Goal: Task Accomplishment & Management: Manage account settings

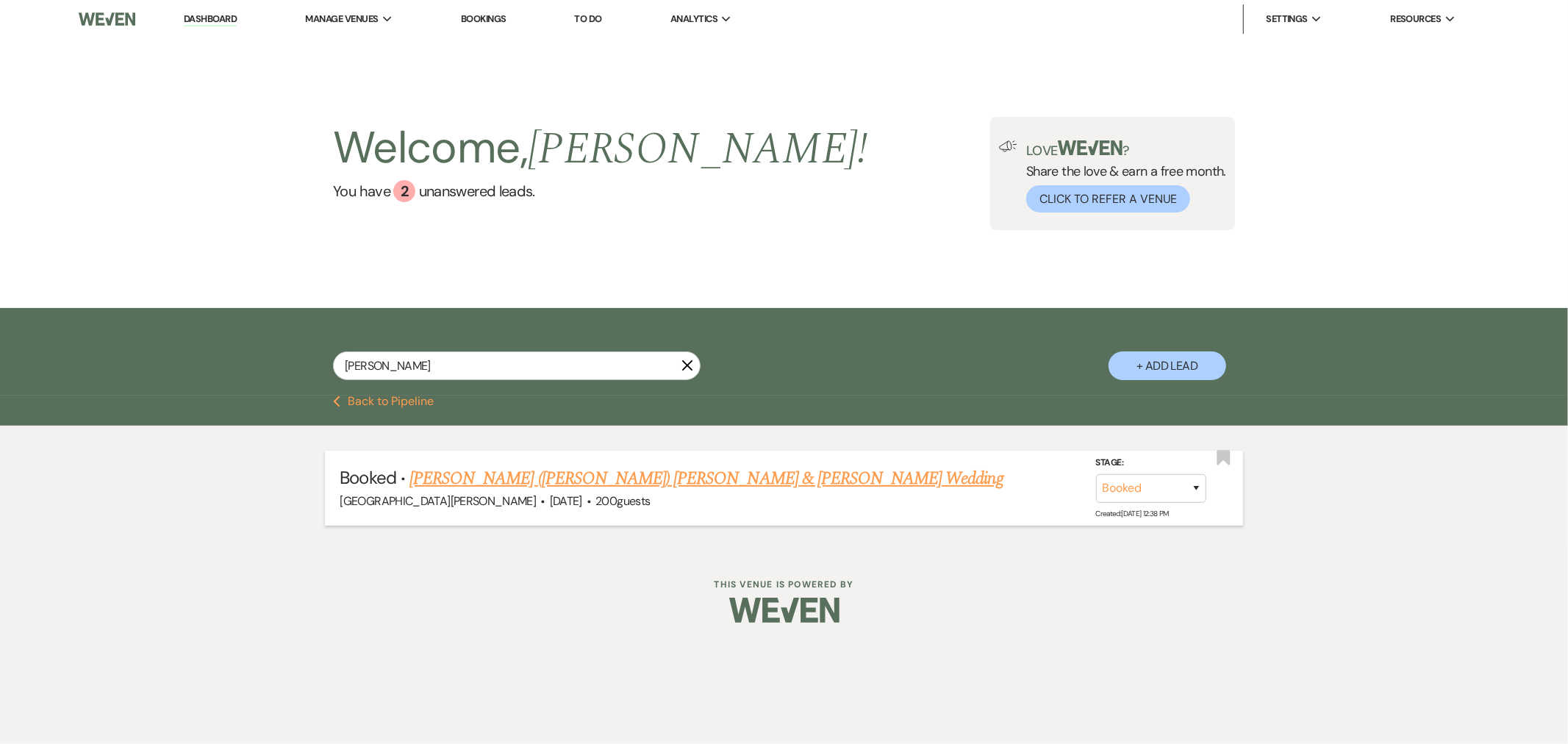
click at [590, 479] on link "[PERSON_NAME] ([PERSON_NAME]) [PERSON_NAME] & [PERSON_NAME] Wedding" at bounding box center [707, 479] width 594 height 27
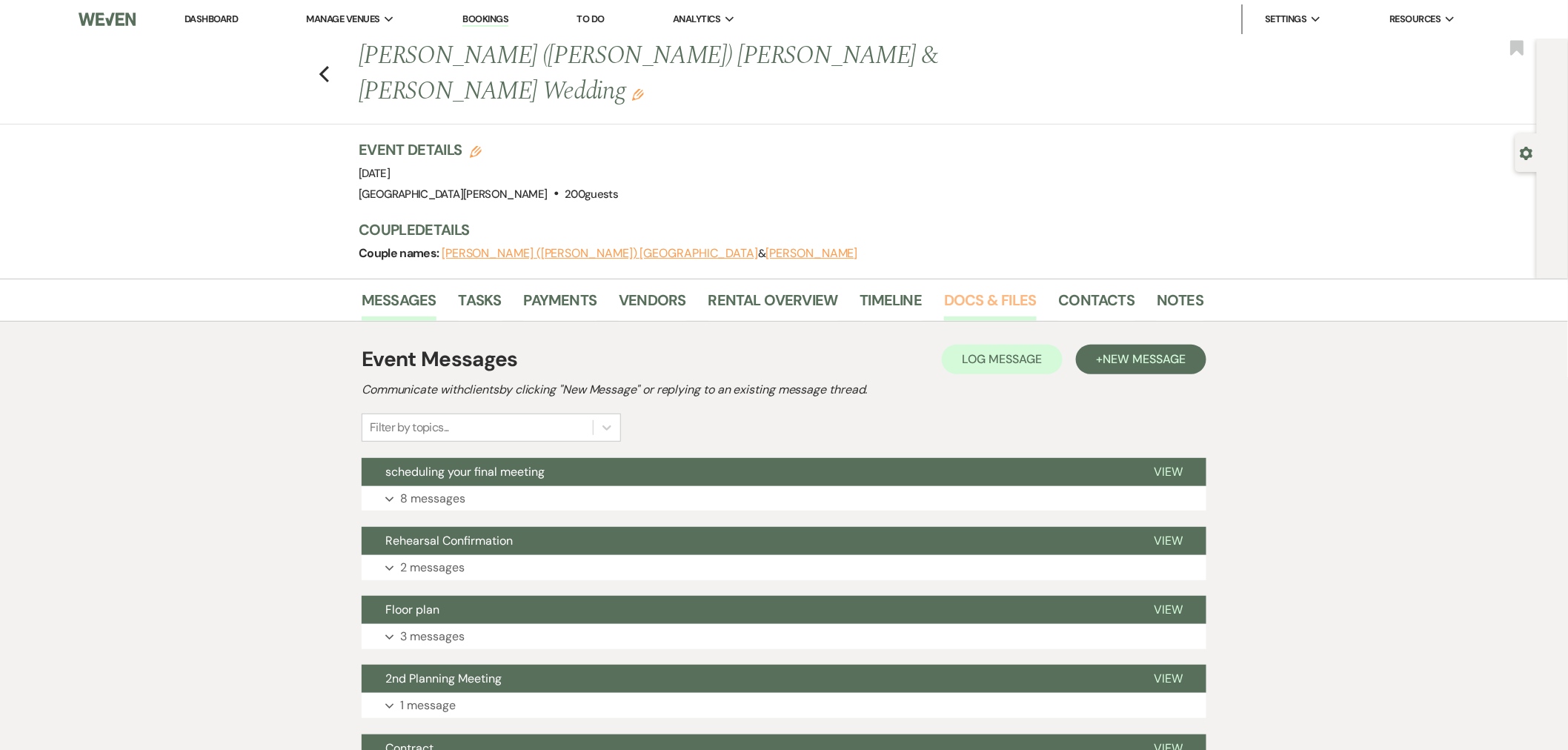
click at [1002, 288] on link "Docs & Files" at bounding box center [990, 304] width 92 height 32
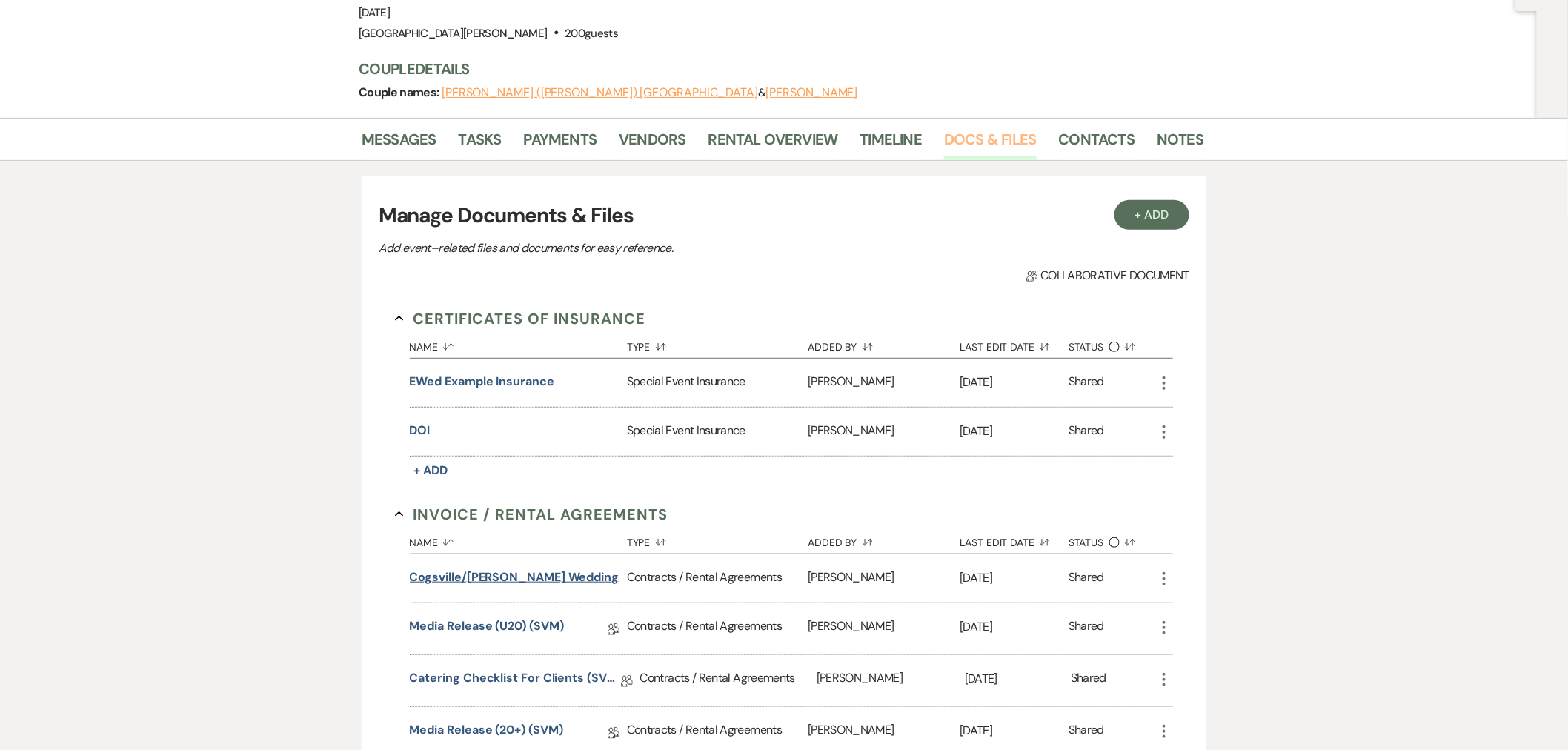
scroll to position [164, 0]
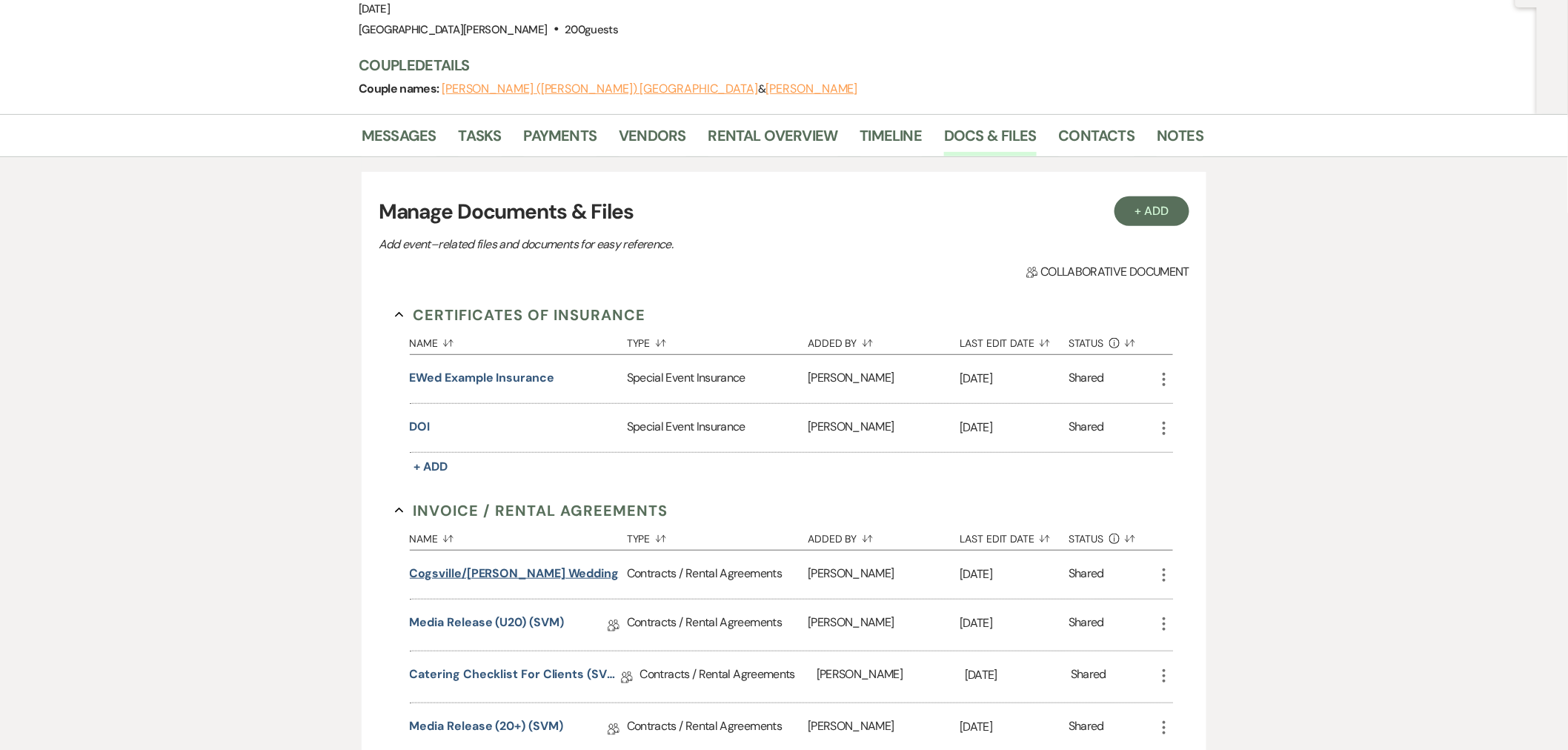
click at [524, 565] on button "Cogsville/[PERSON_NAME] Wedding" at bounding box center [514, 574] width 210 height 18
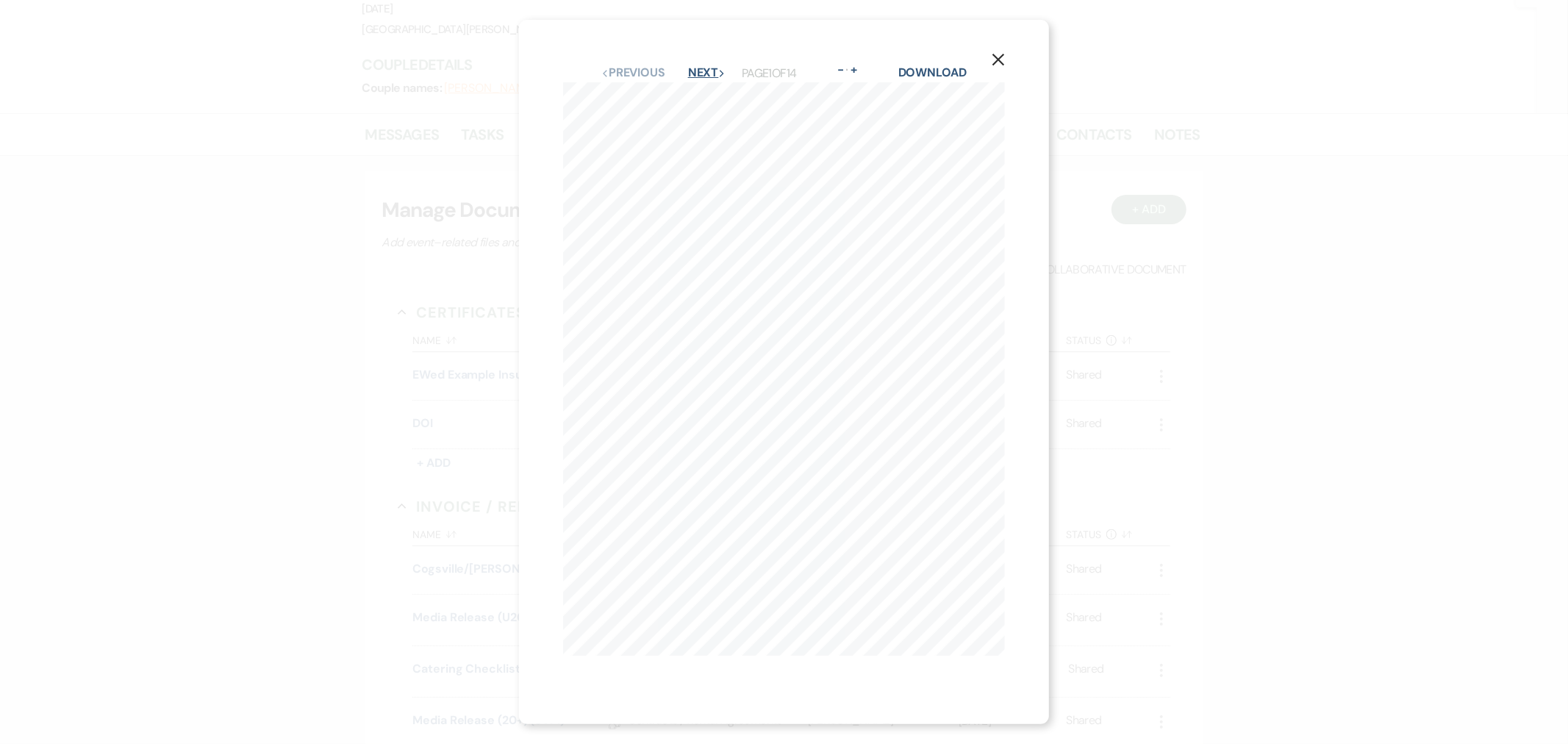
click at [714, 70] on button "Next Next" at bounding box center [707, 72] width 38 height 12
click at [714, 75] on div "Previous Previous Next Next Page 2 of 14 - Zoom + Download" at bounding box center [784, 85] width 443 height 20
click at [702, 80] on button "Next Next" at bounding box center [706, 85] width 38 height 12
click at [699, 80] on button "Next Next" at bounding box center [706, 85] width 38 height 12
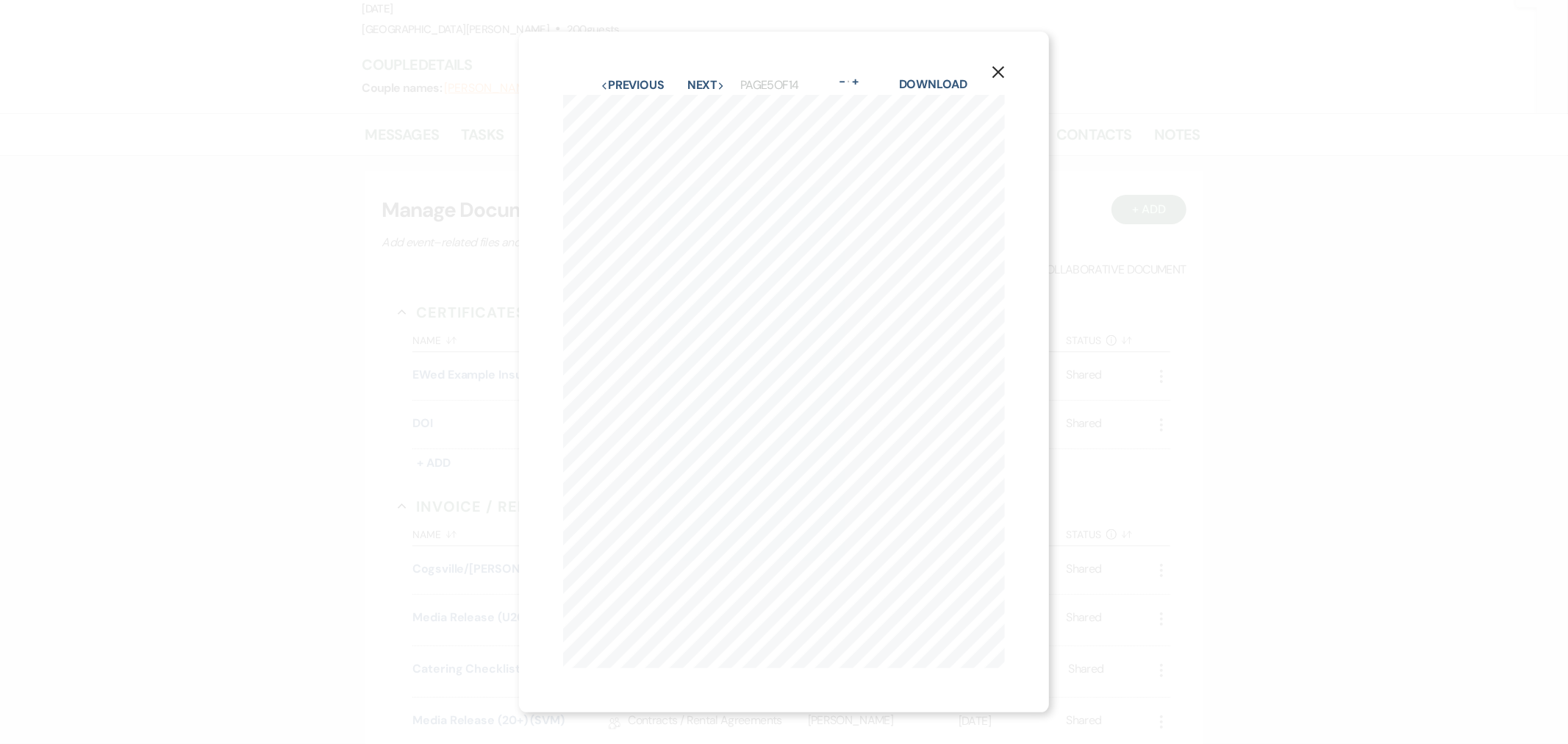
click at [1005, 66] on icon "X" at bounding box center [998, 72] width 13 height 13
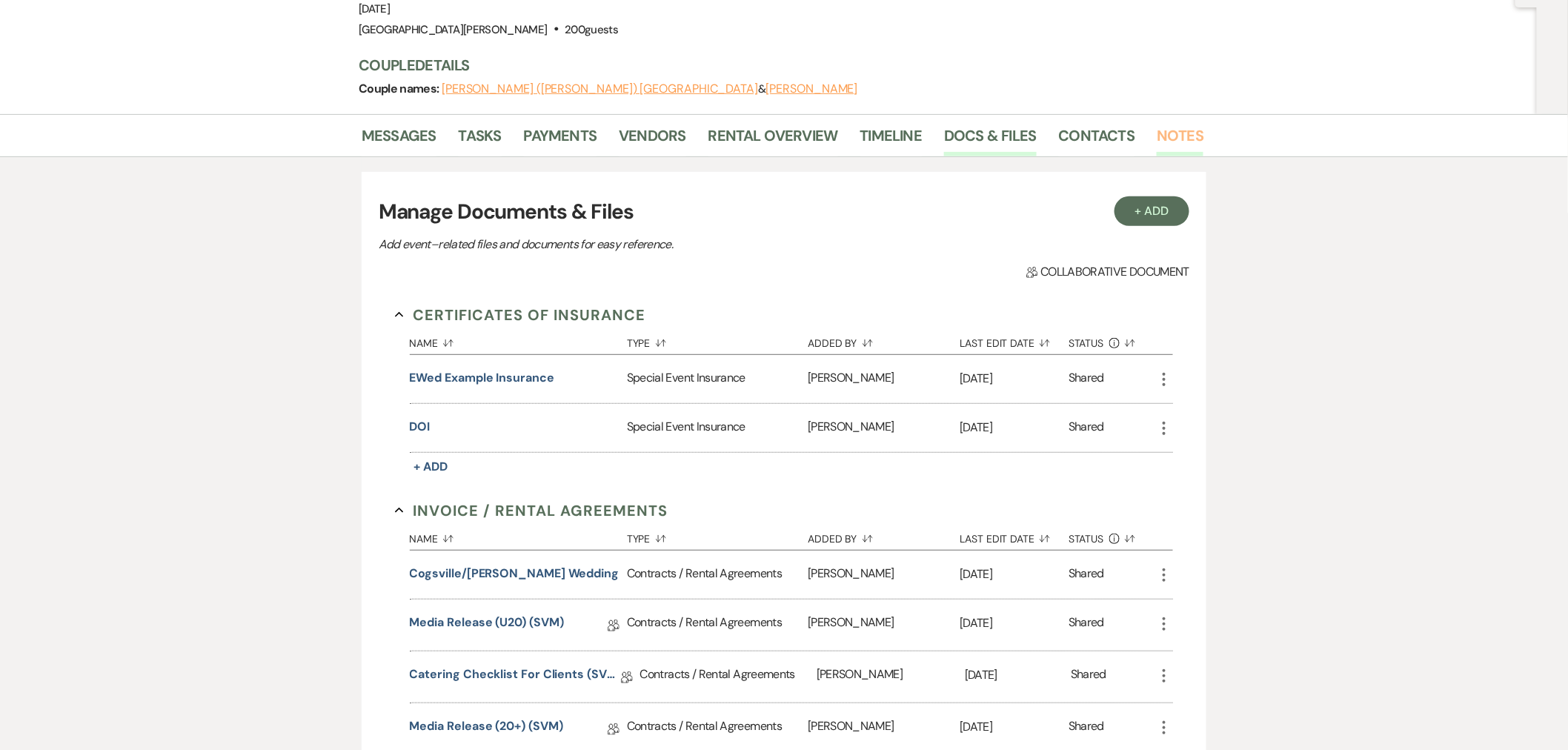
click at [1171, 123] on link "Notes" at bounding box center [1180, 139] width 46 height 32
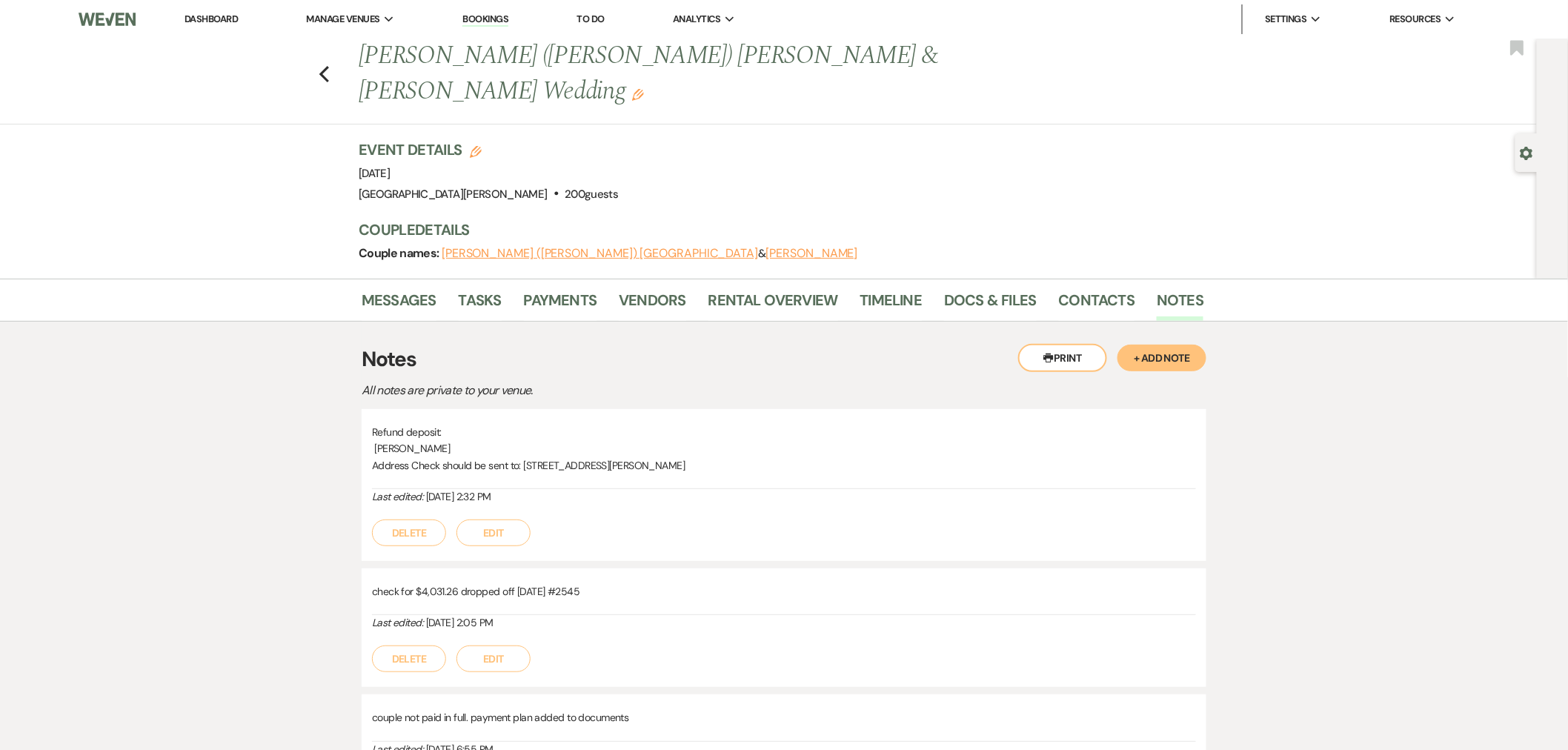
click at [1176, 344] on button "+ Add Note" at bounding box center [1161, 358] width 89 height 27
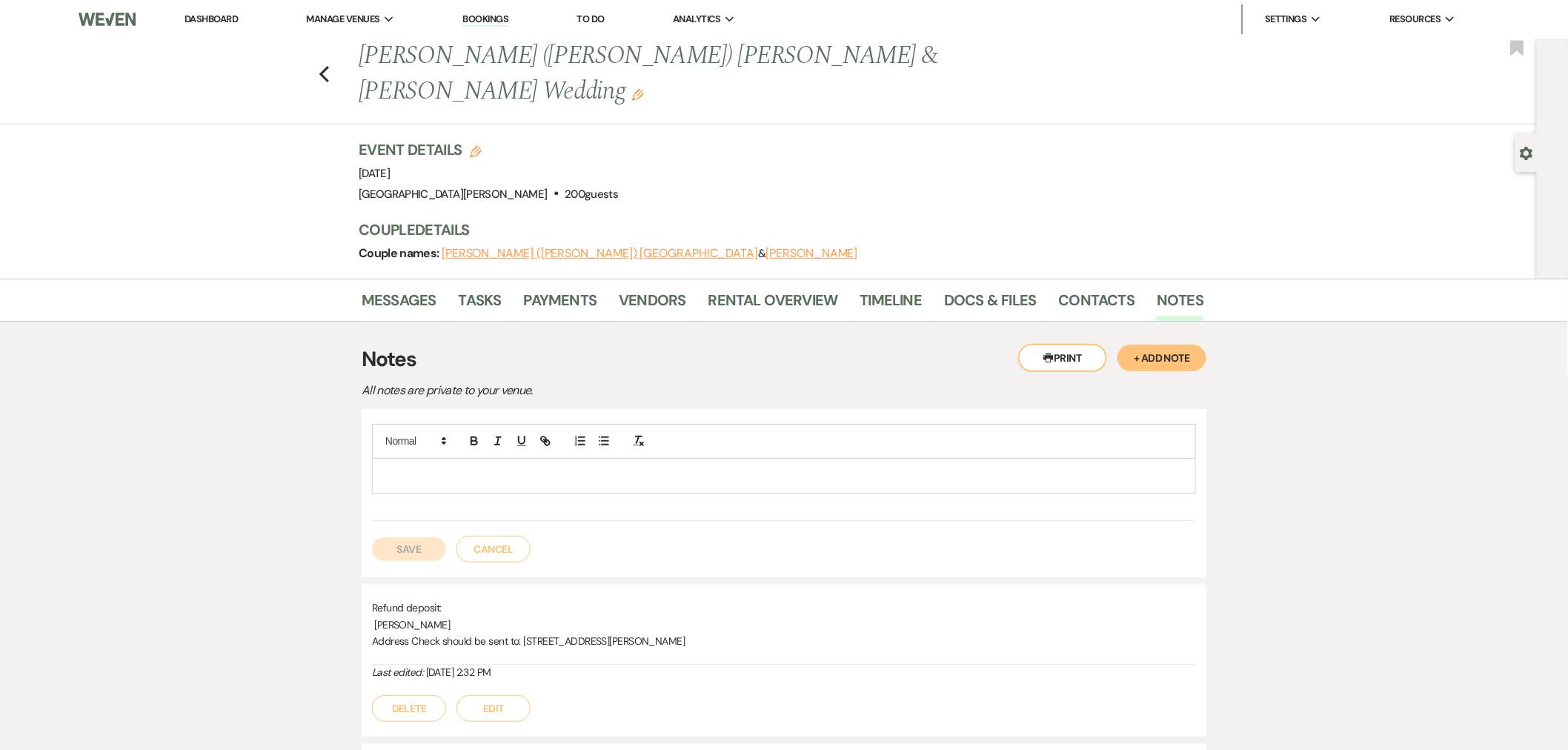
click at [1009, 468] on p at bounding box center [783, 476] width 800 height 16
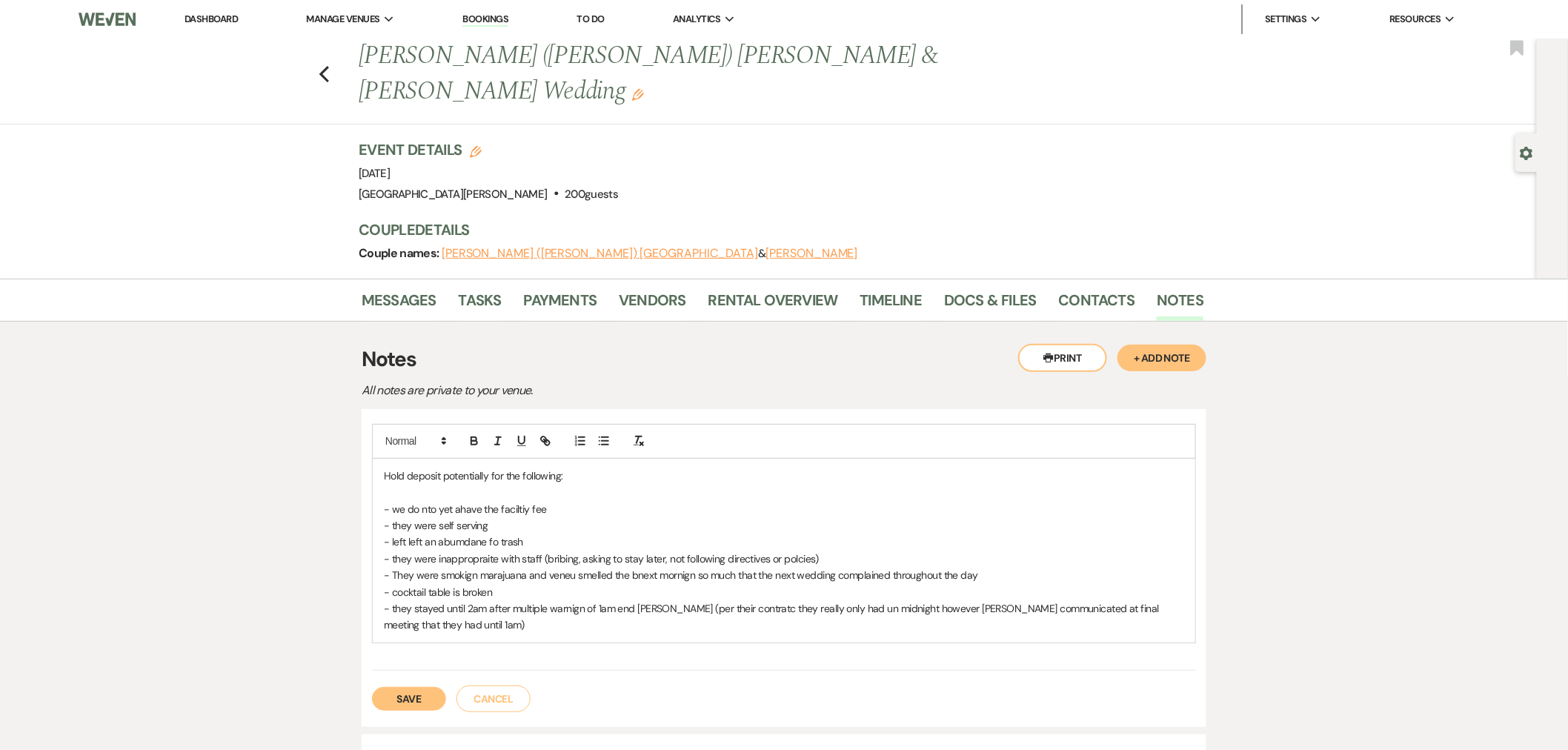
click at [638, 600] on p "- they stayed until 2am after multiple warnign of 1am end [PERSON_NAME] (per th…" at bounding box center [783, 616] width 800 height 33
click at [558, 600] on p "- they stayed until 2am after multiple warnign of 1am end time (per their contr…" at bounding box center [783, 616] width 800 height 33
click at [734, 600] on p "- they stayed until 2am after multiple warning of 1am end time (per their contr…" at bounding box center [783, 616] width 800 height 33
click at [460, 567] on p "- They were smokign marajuana and veneu smelled the bnext mornign so much that …" at bounding box center [783, 575] width 800 height 16
click at [500, 567] on p "- They were smoking marajuana and veneu smelled the bnext mornign so much that …" at bounding box center [783, 575] width 800 height 16
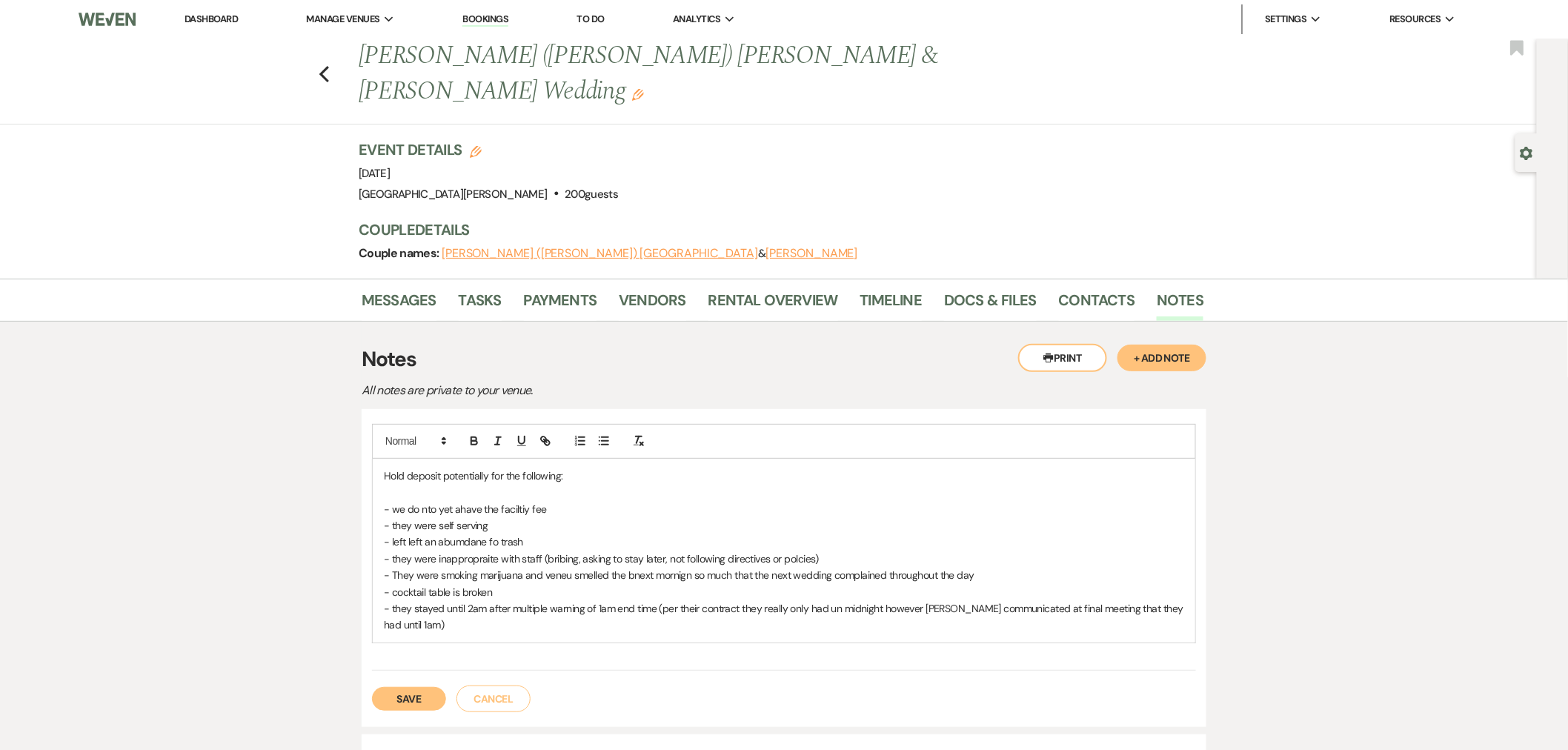
click at [561, 567] on p "- They were smoking marijuana and veneu smelled the bnext mornign so much that …" at bounding box center [783, 575] width 800 height 16
click at [645, 567] on p "- They were smoking marijuana and venue smelled the bnext mornign so much that …" at bounding box center [783, 575] width 800 height 16
click at [662, 567] on p "- They were smoking marijuana and venue smelled the next mornign so much that t…" at bounding box center [783, 575] width 800 height 16
click at [483, 551] on p "- they were inappropraite with staff (bribing, asking to stay later, not follow…" at bounding box center [783, 559] width 800 height 16
click at [493, 534] on p "- left left an abumdane fo trash" at bounding box center [783, 542] width 800 height 16
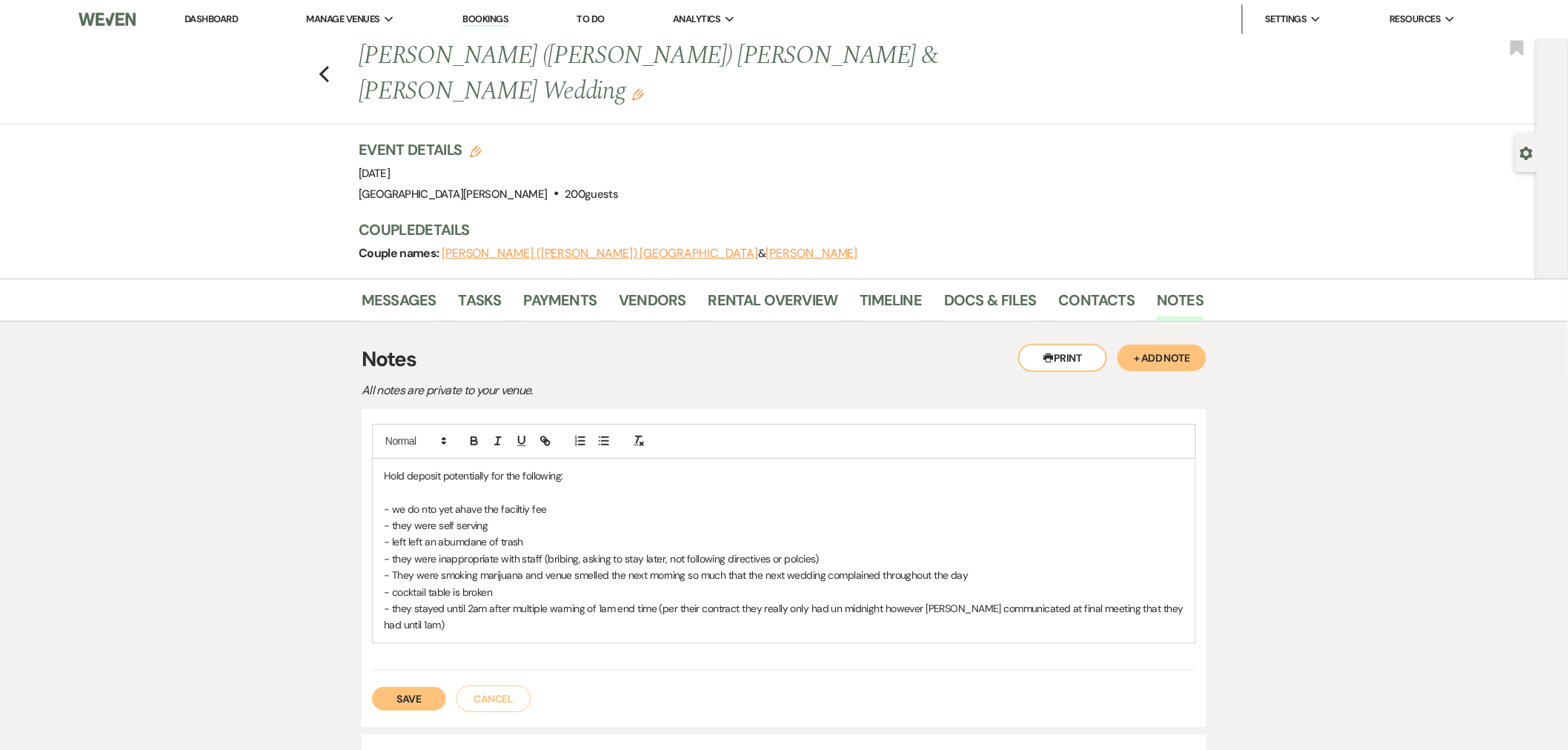
click at [472, 534] on p "- left left an abumdane of trash" at bounding box center [783, 542] width 800 height 16
click at [426, 501] on p "- we do nto yet ahave the faciltiy fee" at bounding box center [783, 509] width 800 height 16
click at [470, 501] on p "- we do not yet ahave the faciltiy fee" at bounding box center [783, 509] width 800 height 16
click at [509, 501] on p "- we do not yet have the faciltiy fee" at bounding box center [783, 509] width 800 height 16
click at [798, 551] on p "- they were inappropriate with staff (bribing, asking to stay later, not follow…" at bounding box center [783, 559] width 800 height 16
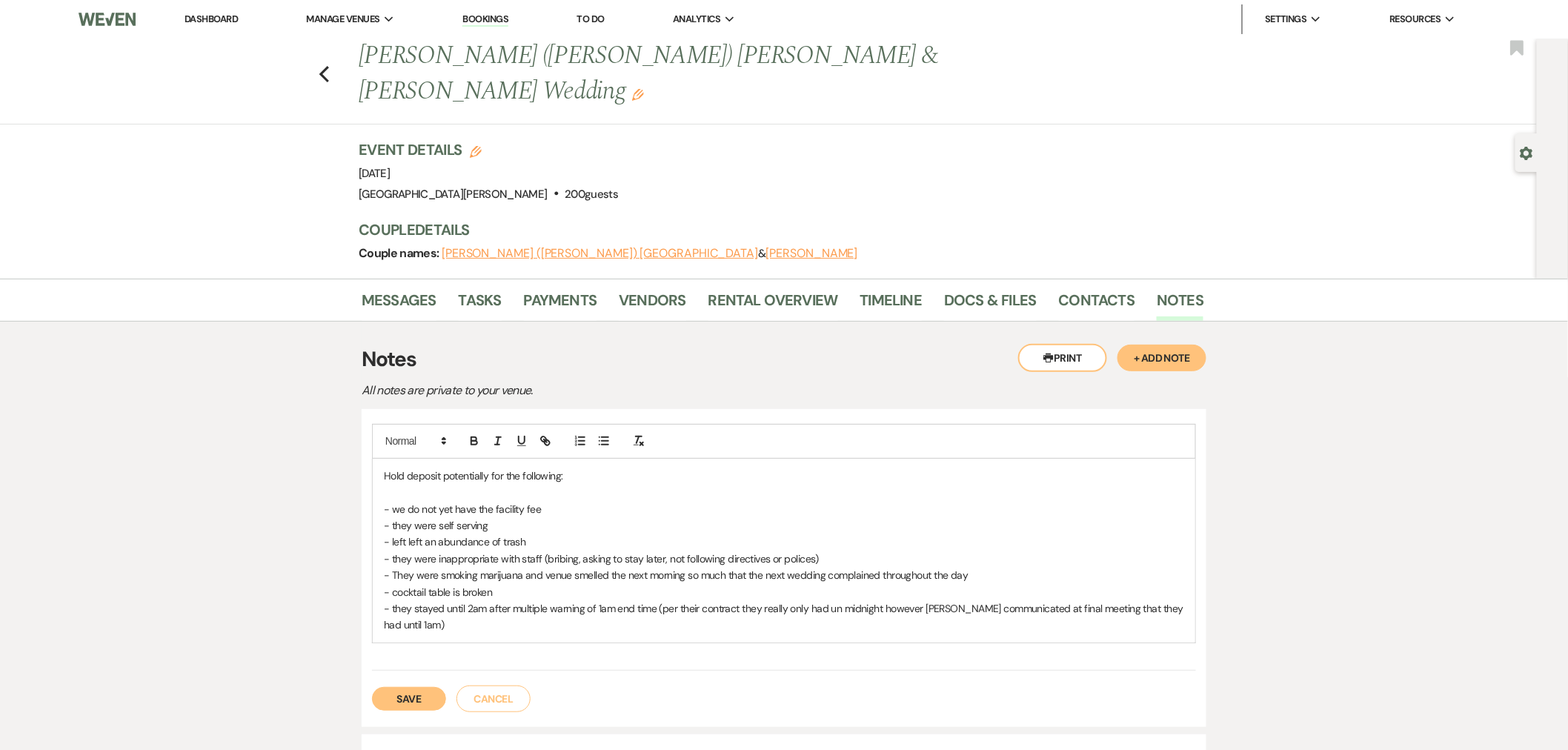
click at [568, 517] on p "- they were self serving" at bounding box center [783, 525] width 800 height 16
click at [544, 534] on p "- left left an abundance of trash" at bounding box center [783, 542] width 800 height 16
click at [575, 551] on p "- they were inappropriate with staff (bribing, asking to stay later, not follow…" at bounding box center [783, 559] width 800 height 16
click at [842, 551] on p "- they were inappropriate with staff (bribing, asking to stay later, not follow…" at bounding box center [783, 559] width 800 height 16
click at [581, 551] on p "- they were inappropriate with staff (bribing, asking to stay later, not follow…" at bounding box center [783, 559] width 800 height 16
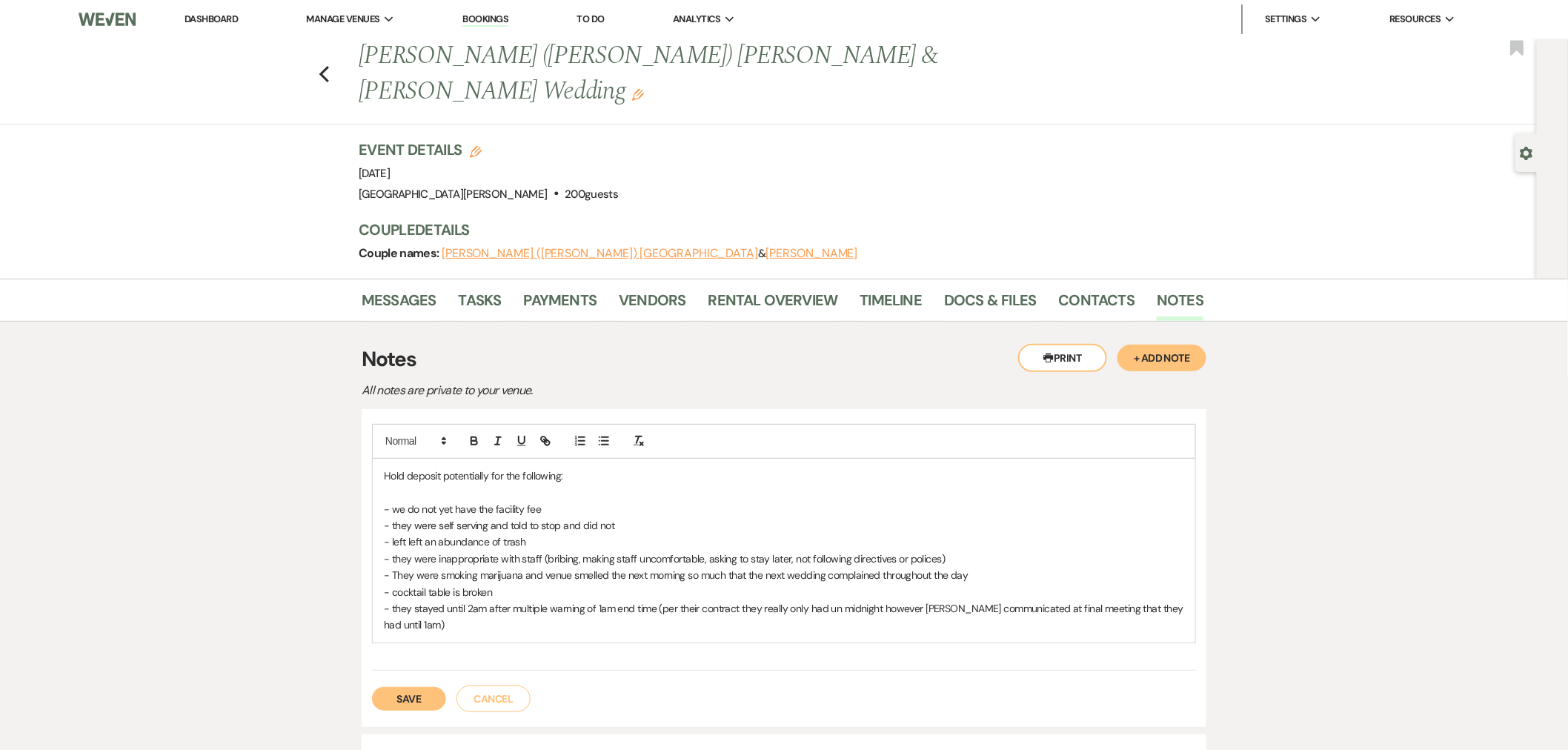
click at [411, 551] on p "- they were inappropriate with staff (bribing, making staff uncomfortable, aski…" at bounding box center [783, 559] width 800 height 16
click at [500, 584] on p "- cocktail table is broken" at bounding box center [783, 592] width 800 height 16
click at [976, 567] on p "- They were smoking marijuana and venue smelled the next morning so much that t…" at bounding box center [783, 575] width 800 height 16
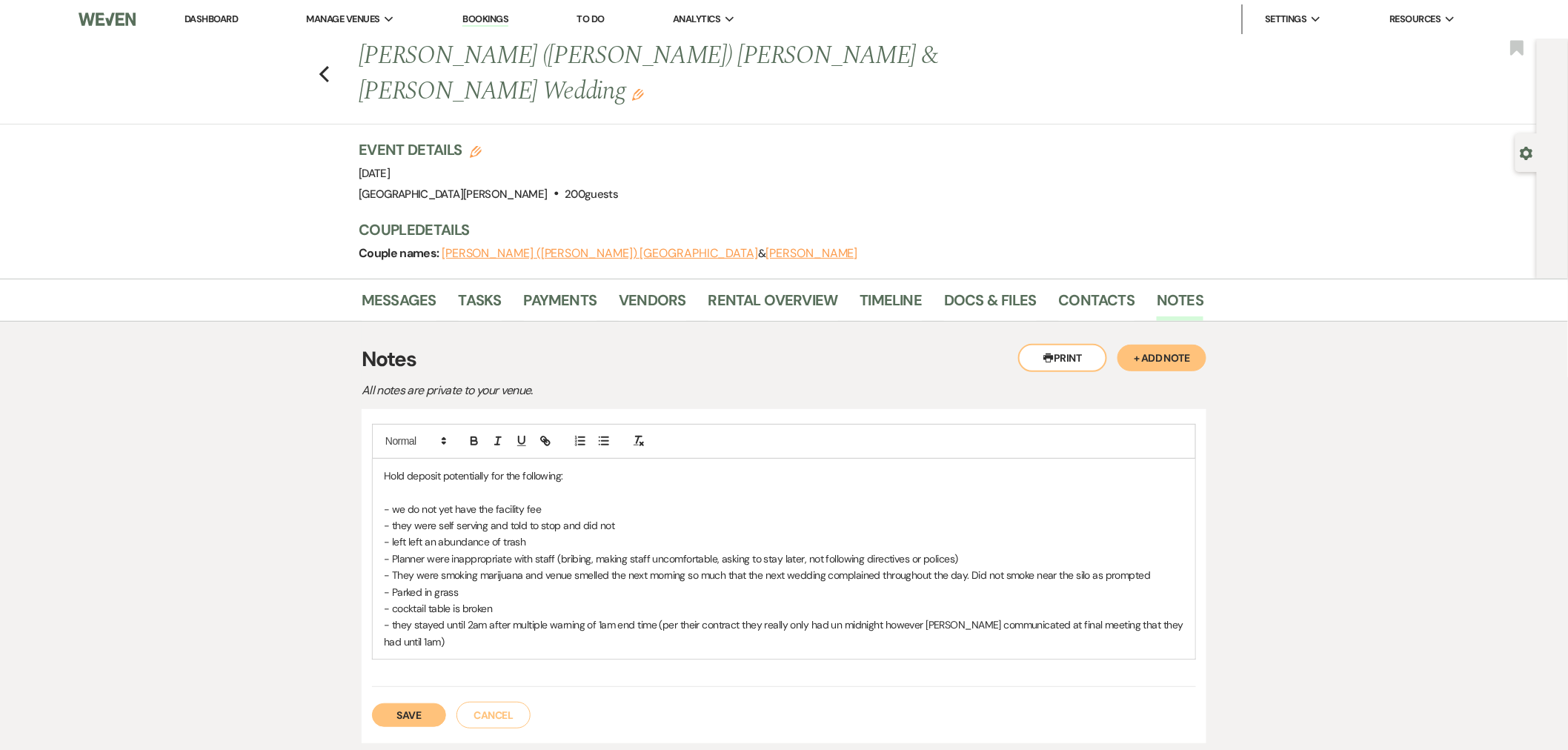
click at [678, 617] on p "- they stayed until 2am after multiple warning of 1am end time (per their contr…" at bounding box center [783, 633] width 800 height 33
click at [522, 501] on p "- we do not yet have the facility fee" at bounding box center [783, 509] width 800 height 16
click at [595, 501] on p "- we do not yet have the facility fee" at bounding box center [783, 509] width 800 height 16
click at [638, 517] on p "- they were self serving and told to stop and did not" at bounding box center [783, 525] width 800 height 16
click at [638, 534] on p "- left left an abundance of trash" at bounding box center [783, 542] width 800 height 16
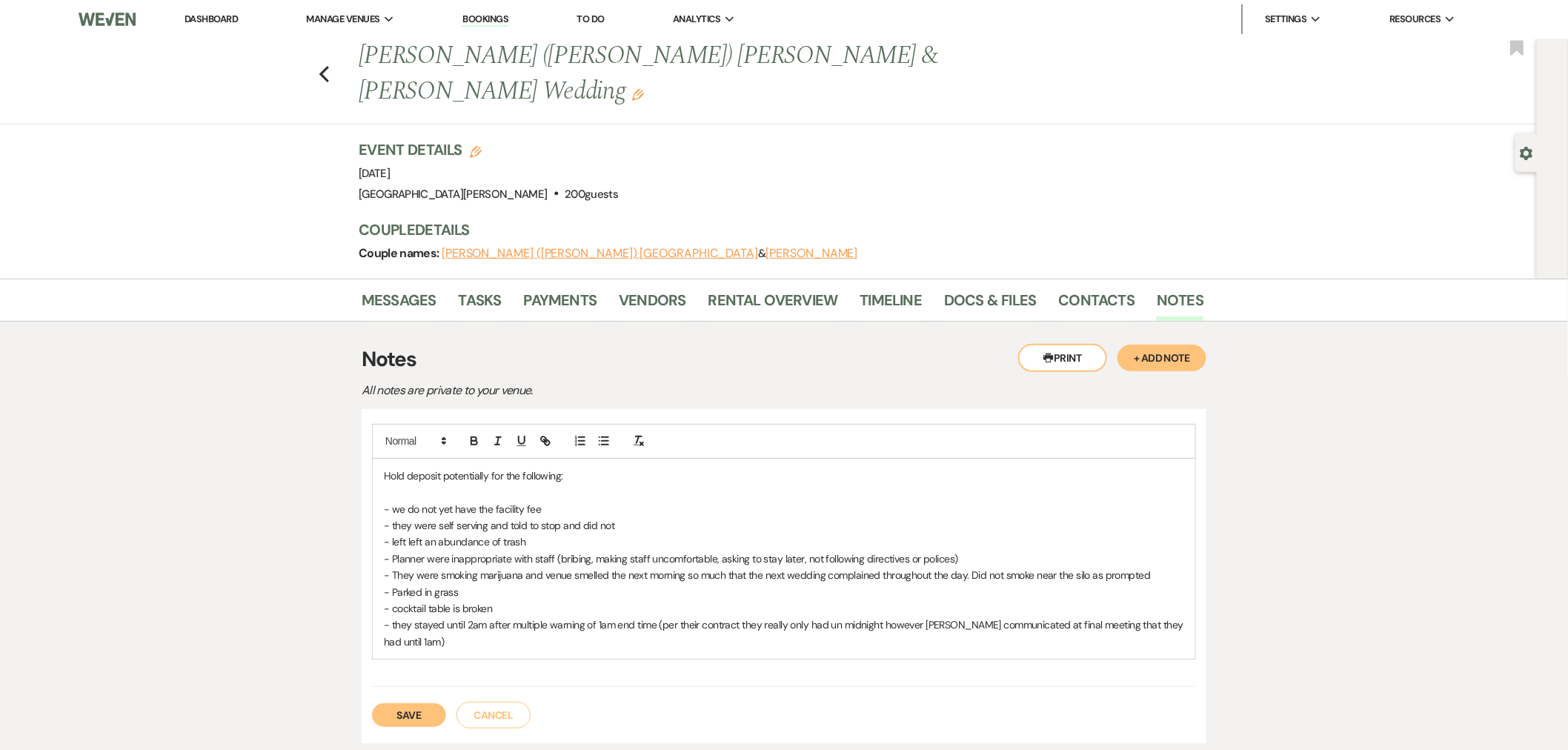
click at [424, 534] on p "- left left an abundance of trash" at bounding box center [783, 542] width 800 height 16
click at [537, 534] on p "- left an abundance of trash" at bounding box center [783, 542] width 800 height 16
click at [1165, 567] on p "- They were smoking marijuana and venue smelled the next morning so much that t…" at bounding box center [783, 575] width 800 height 16
click at [582, 617] on p "- they stayed until 2am after multiple warning of 1am end time (per their contr…" at bounding box center [783, 633] width 800 height 33
click at [846, 617] on p "- they stayed until 2am after multiple warnings of 1am end time (per their cont…" at bounding box center [783, 633] width 800 height 33
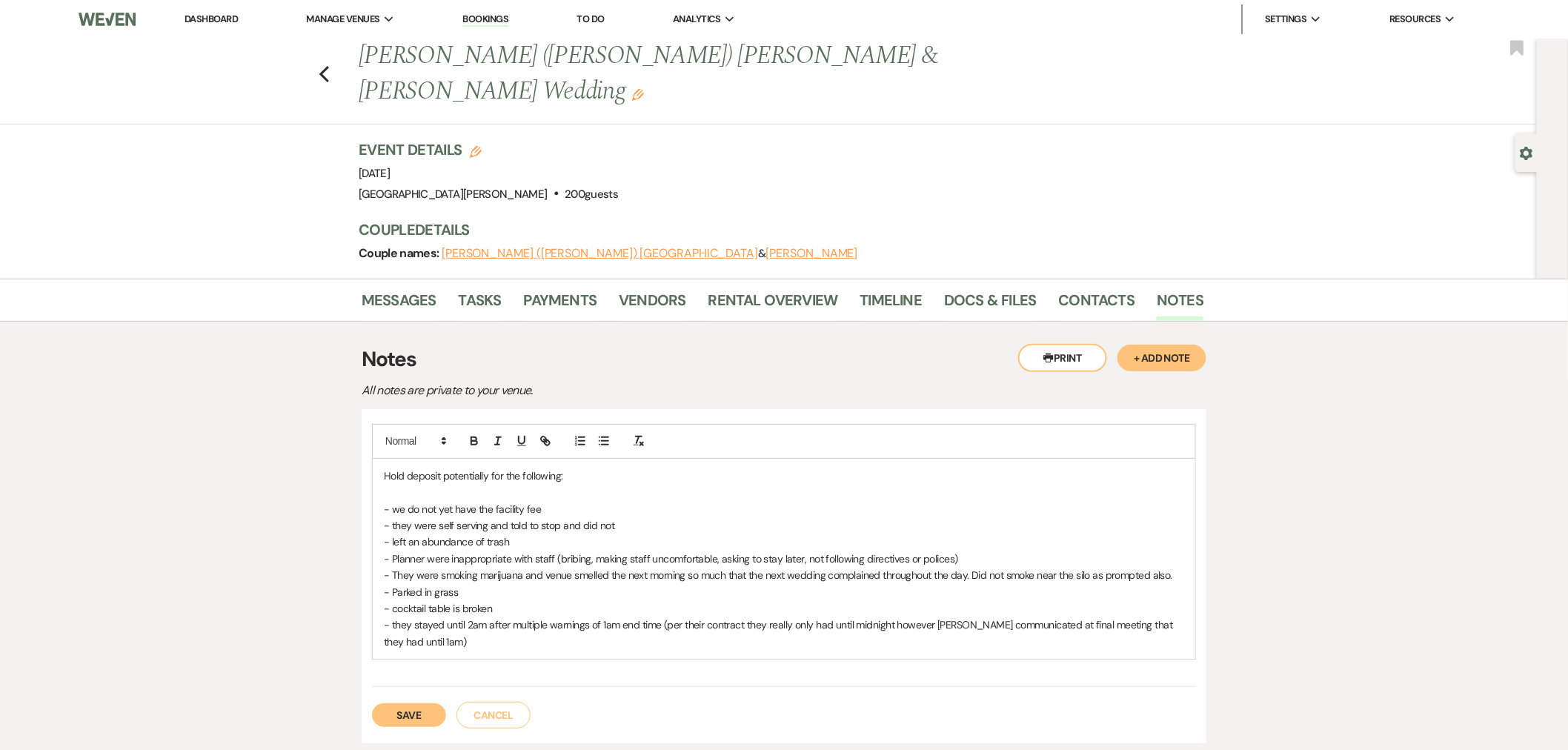
click at [438, 617] on p "- they stayed until 2am after multiple warnings of 1am end time (per their cont…" at bounding box center [783, 633] width 800 height 33
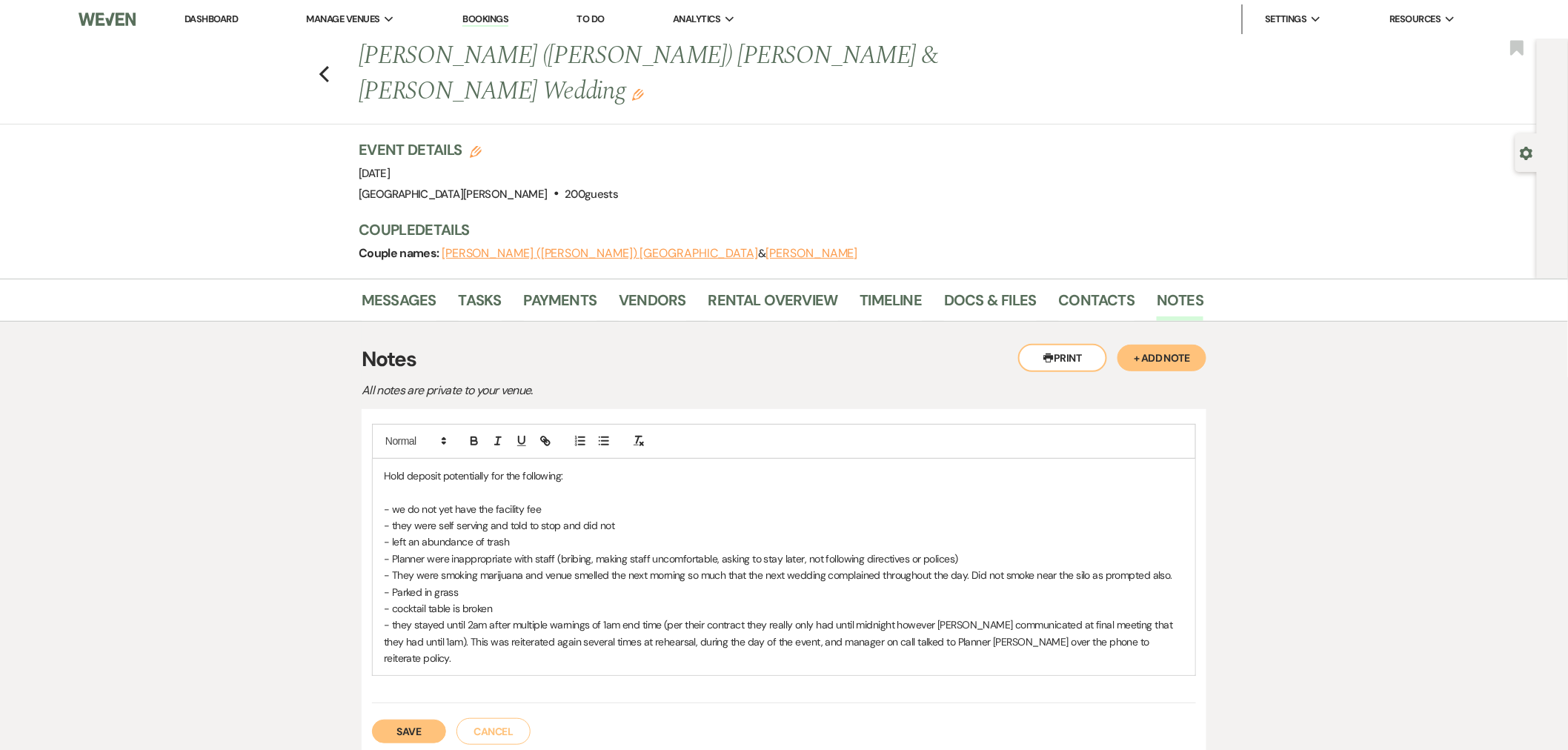
click at [486, 517] on p "- they were self serving and told to stop and did not" at bounding box center [783, 525] width 800 height 16
click at [489, 517] on p "- they were self serving an takign shots and told to stop and did not" at bounding box center [783, 525] width 800 height 16
click at [517, 517] on p "- they were self serving an takign shots and told to stop and did not" at bounding box center [783, 525] width 800 height 16
click at [638, 567] on p "- They were smoking marijuana and venue smelled the next morning so much that t…" at bounding box center [783, 575] width 800 height 16
click at [670, 584] on p "- Parked in grass" at bounding box center [783, 592] width 800 height 16
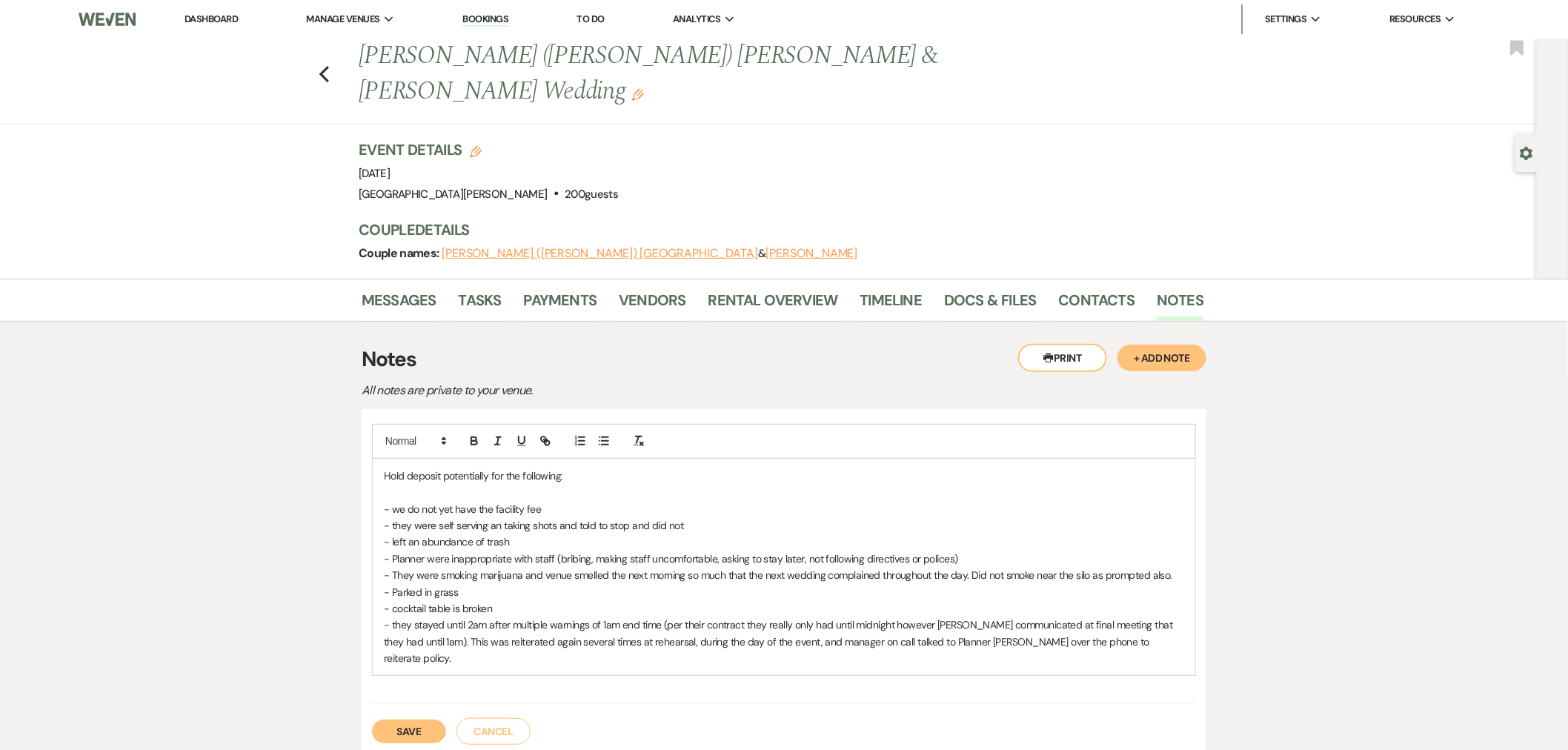
click at [1170, 617] on p "- they stayed until 2am after multiple warnings of 1am end time (per their cont…" at bounding box center [783, 642] width 800 height 50
click at [447, 625] on p "- they stayed until 2am after multiple warnings of 1am end time (per their cont…" at bounding box center [783, 642] width 800 height 50
click at [642, 621] on p "- they stayed until 2am after multiple warnings of 1am end time (per their cont…" at bounding box center [783, 642] width 800 height 50
click at [431, 720] on button "Save" at bounding box center [409, 731] width 74 height 24
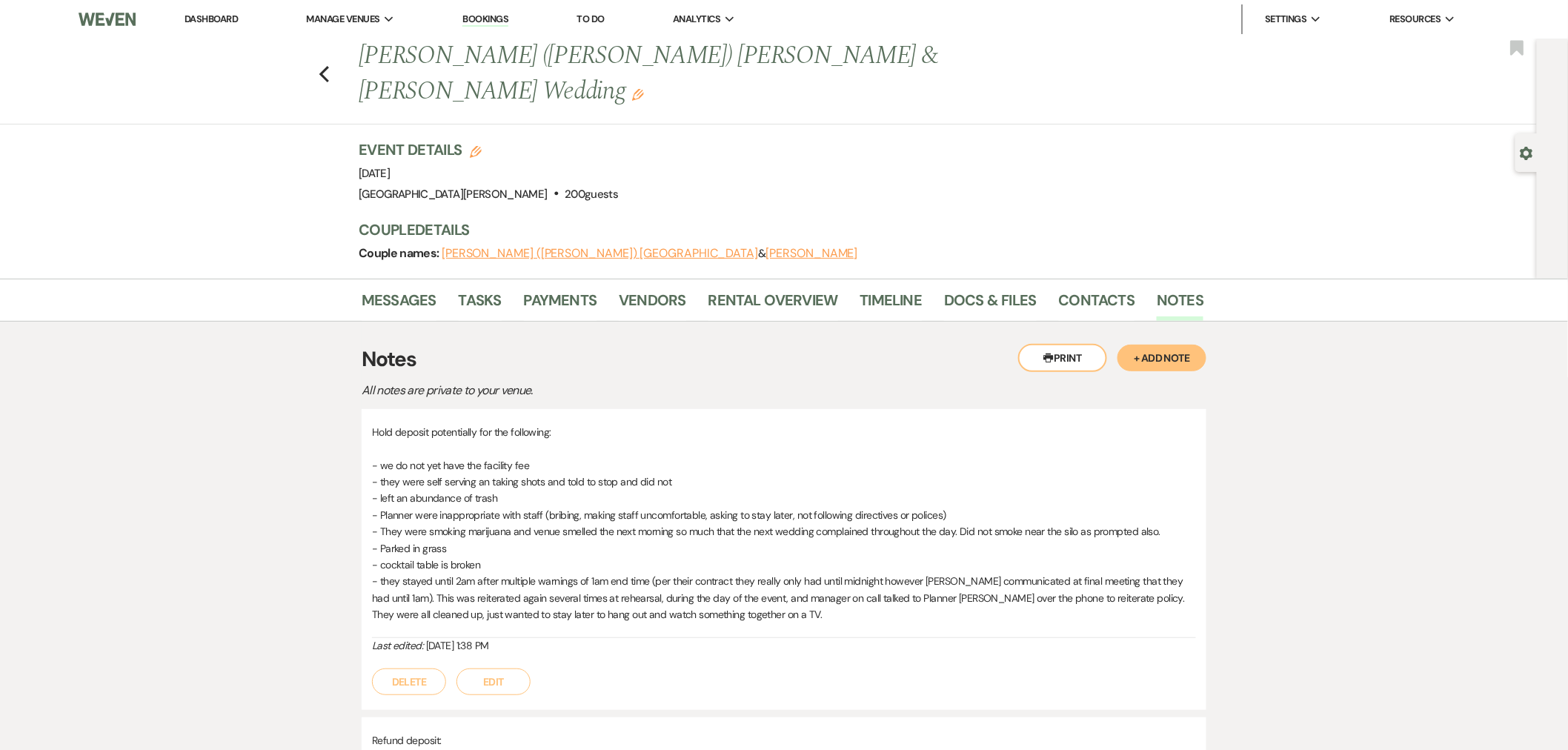
click at [484, 669] on button "Edit" at bounding box center [493, 682] width 74 height 27
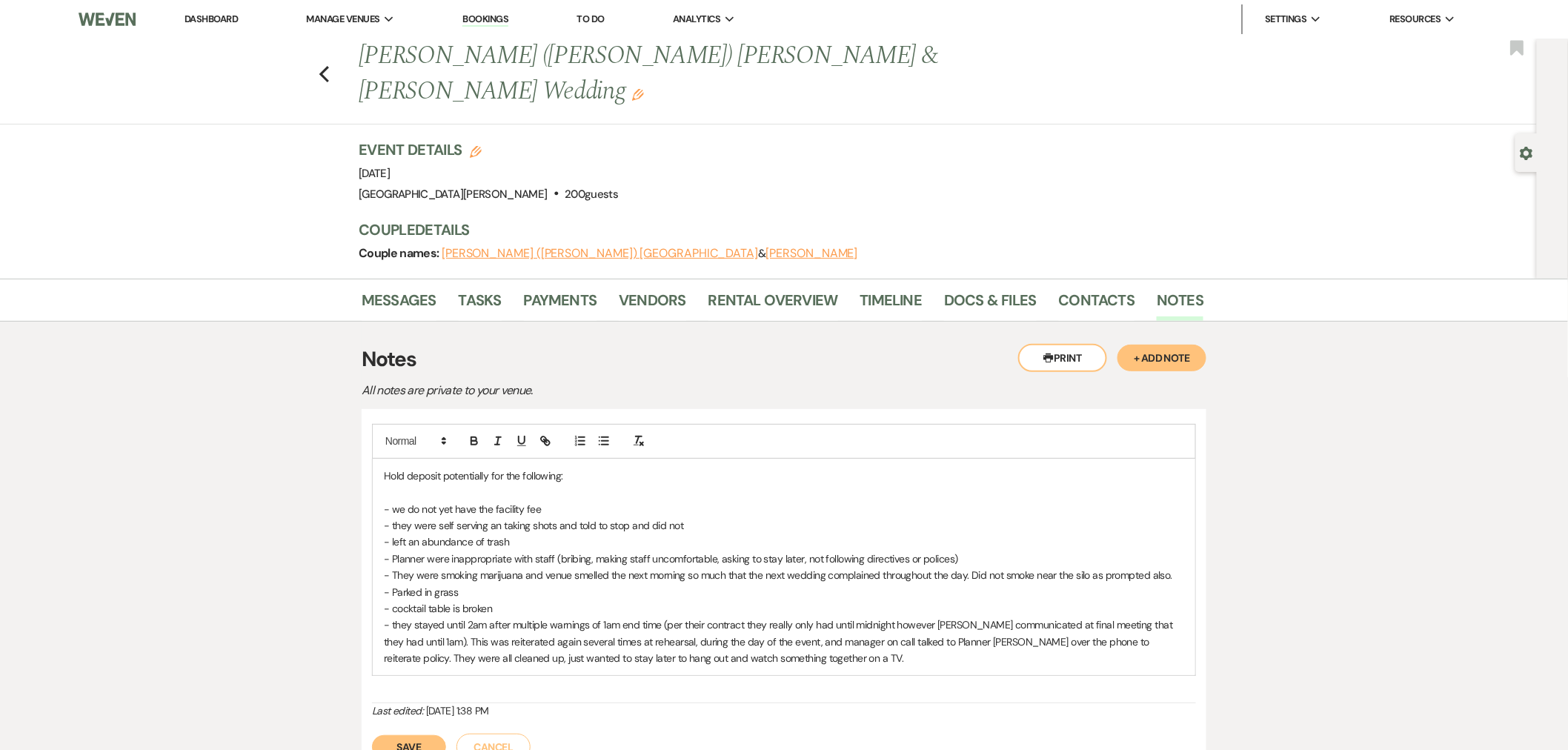
click at [500, 517] on p "- they were self serving an taking shots and told to stop and did not" at bounding box center [783, 525] width 800 height 16
click at [404, 735] on button "Save" at bounding box center [409, 746] width 74 height 24
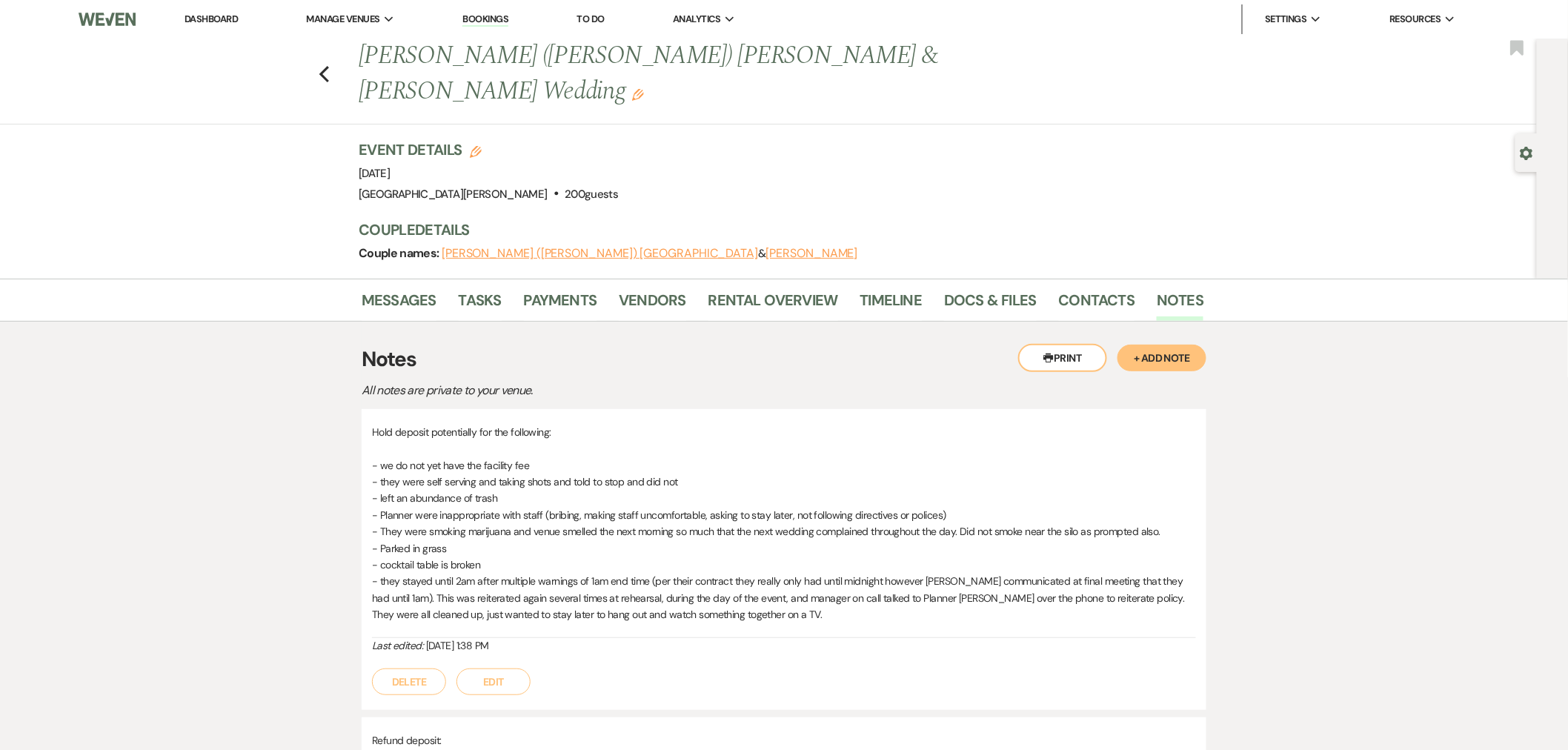
click at [506, 669] on button "Edit" at bounding box center [493, 682] width 74 height 27
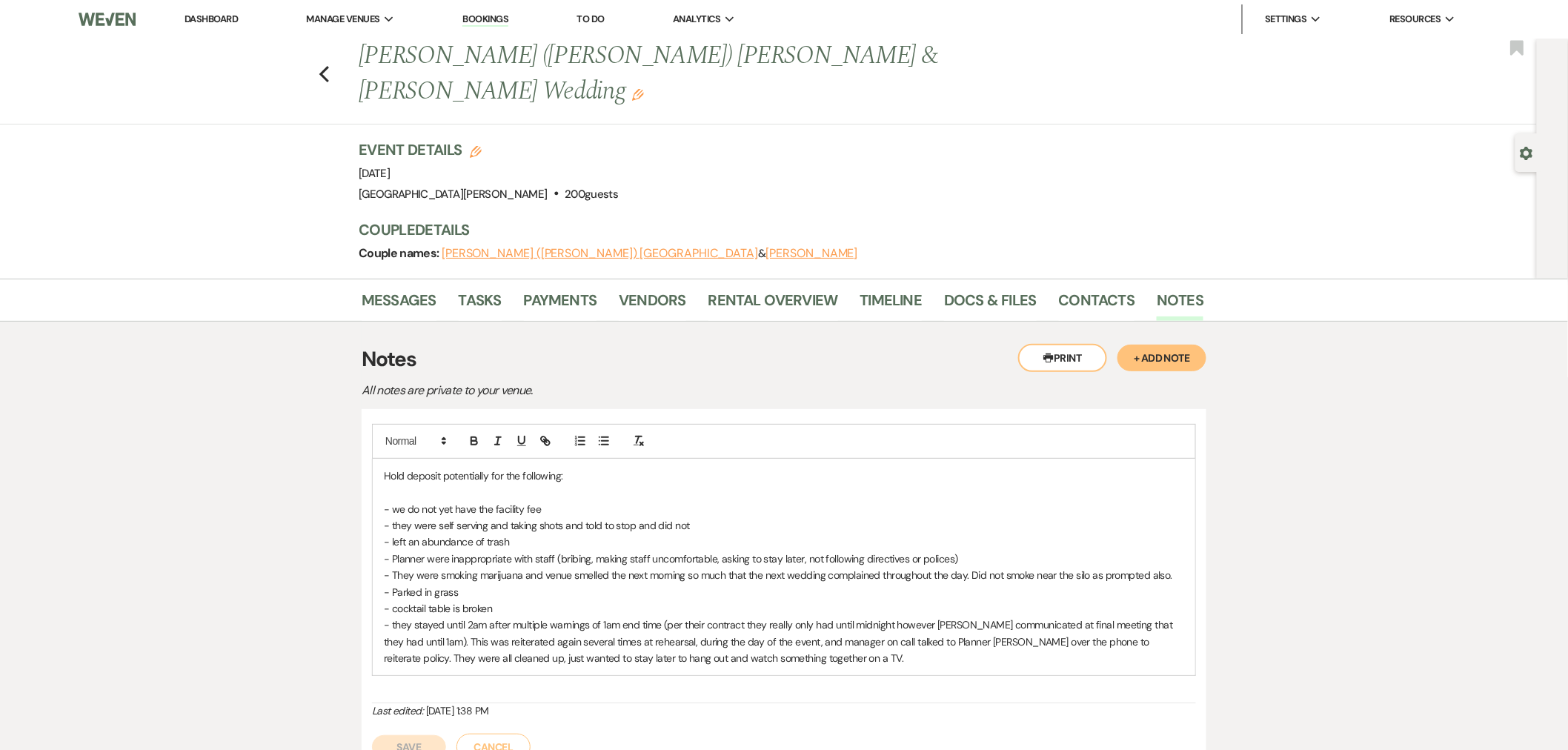
click at [712, 517] on p "- they were self serving and taking shots and told to stop and did not" at bounding box center [783, 525] width 800 height 16
click at [679, 517] on p "- they were self serving and taking shots and told to stop and did notl. barten…" at bounding box center [783, 525] width 800 height 16
click at [803, 501] on p "- we do not yet have the facility fee" at bounding box center [783, 509] width 800 height 16
click at [695, 517] on p "- they were self serving and taking shots and told to stop and did not. bartend…" at bounding box center [783, 525] width 800 height 16
click at [744, 517] on p "- they were self serving and taking shots and told to stop and did not. bartend…" at bounding box center [783, 525] width 800 height 16
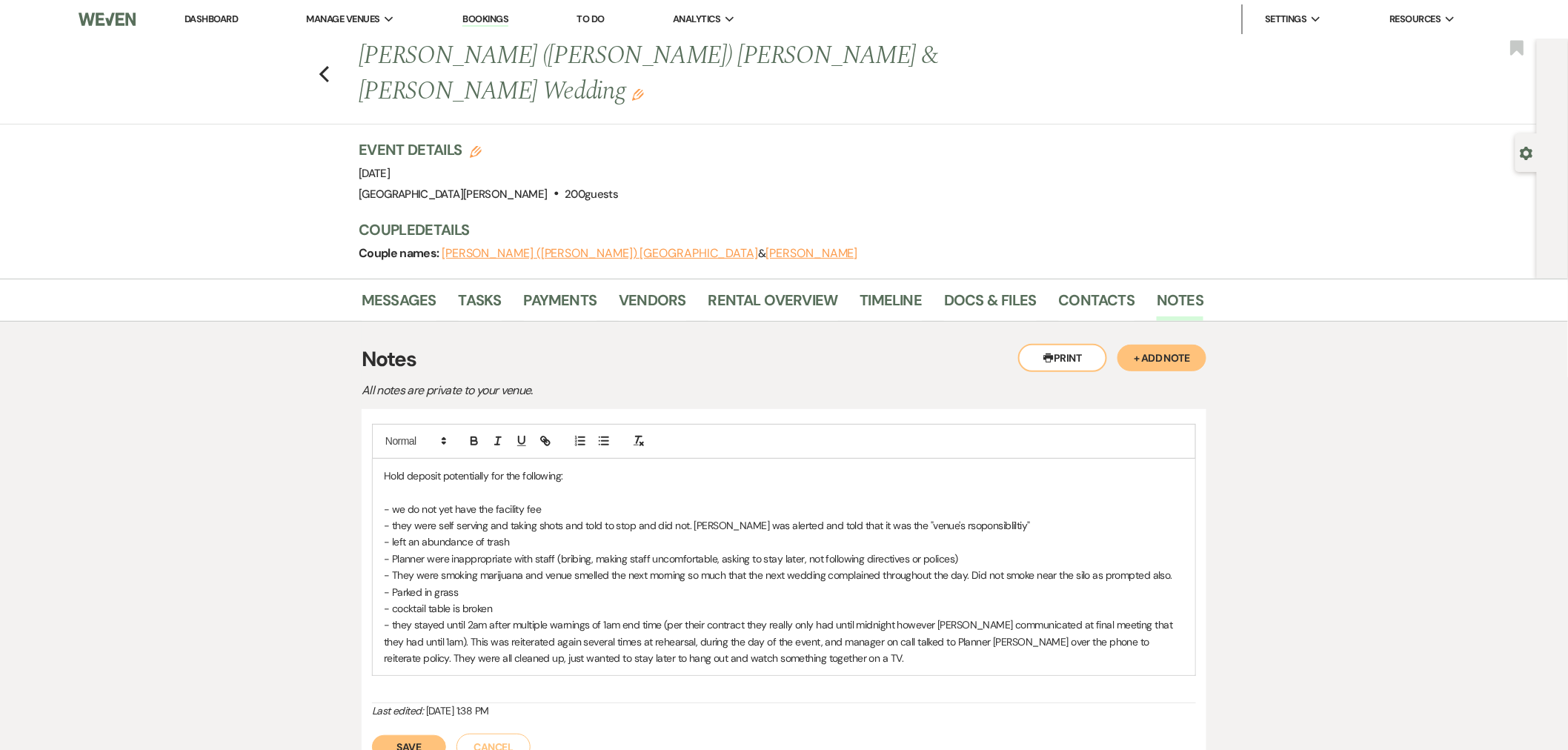
click at [989, 517] on p "- they were self serving and taking shots and told to stop and did not. [PERSON…" at bounding box center [783, 525] width 800 height 16
click at [1013, 517] on p "- they were self serving and taking shots and told to stop and did not. bartend…" at bounding box center [783, 525] width 800 height 16
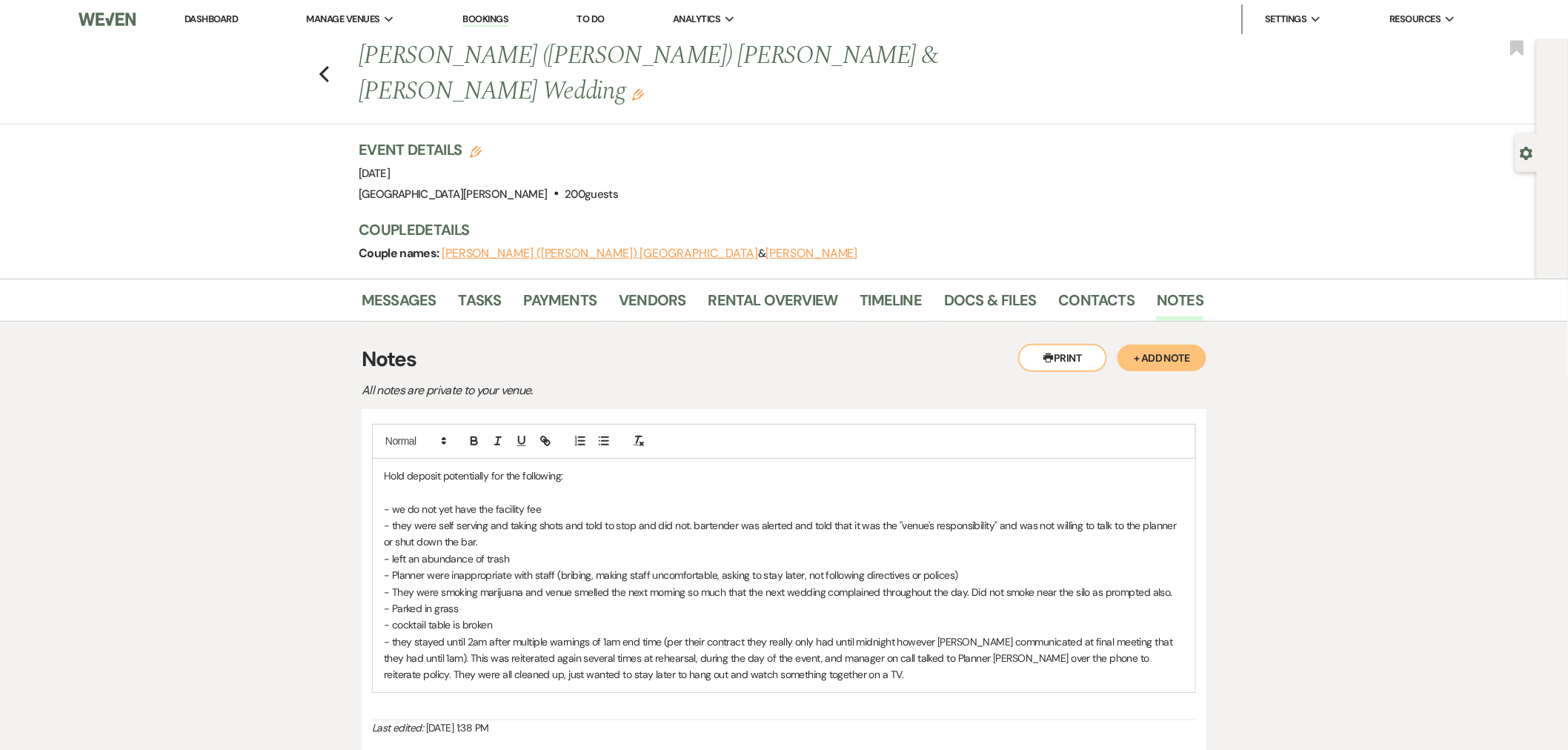
click at [619, 517] on p "- they were self serving and taking shots and told to stop and did not. bartend…" at bounding box center [783, 533] width 800 height 33
click at [400, 749] on button "Save" at bounding box center [409, 763] width 74 height 24
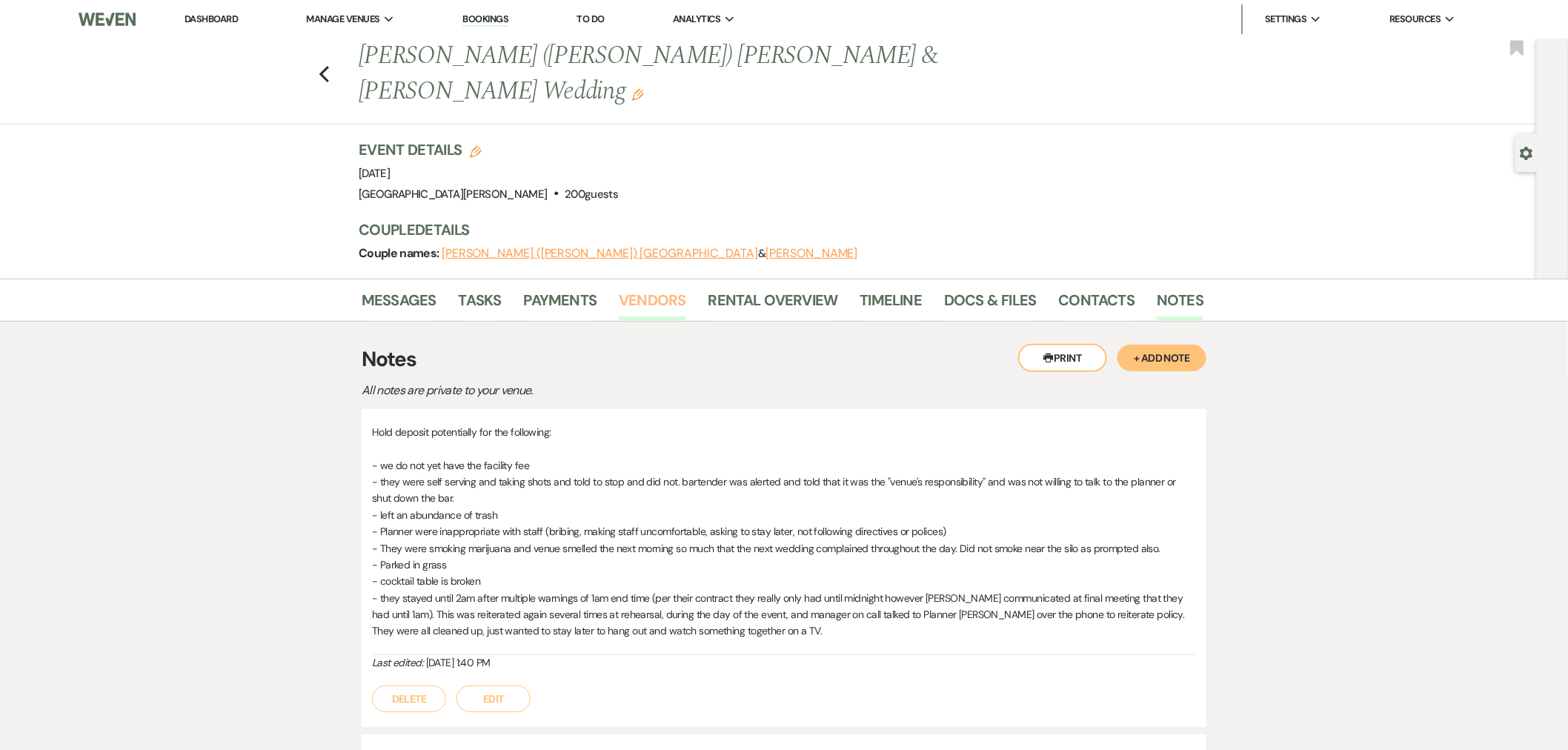
click at [641, 288] on link "Vendors" at bounding box center [652, 304] width 67 height 32
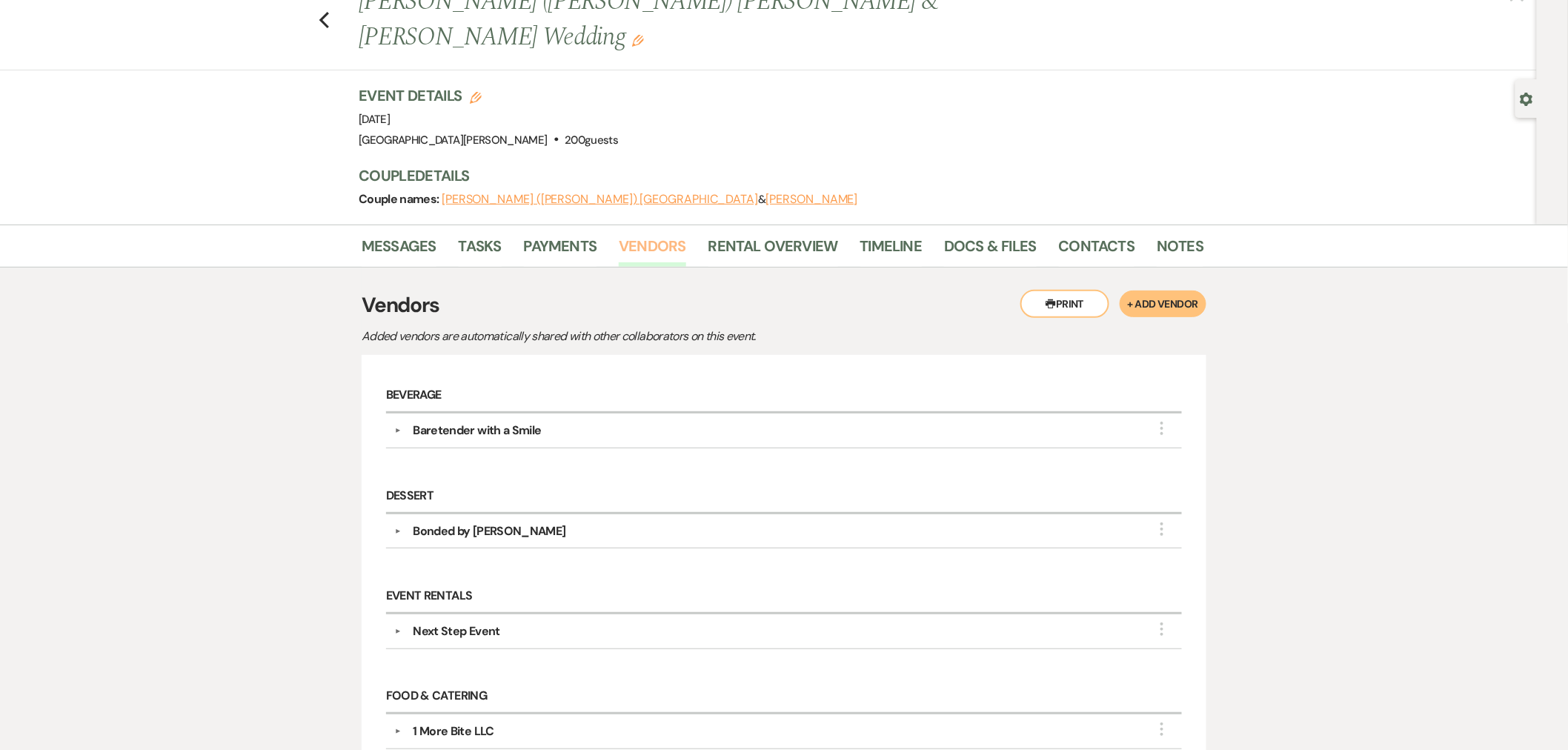
scroll to position [82, 0]
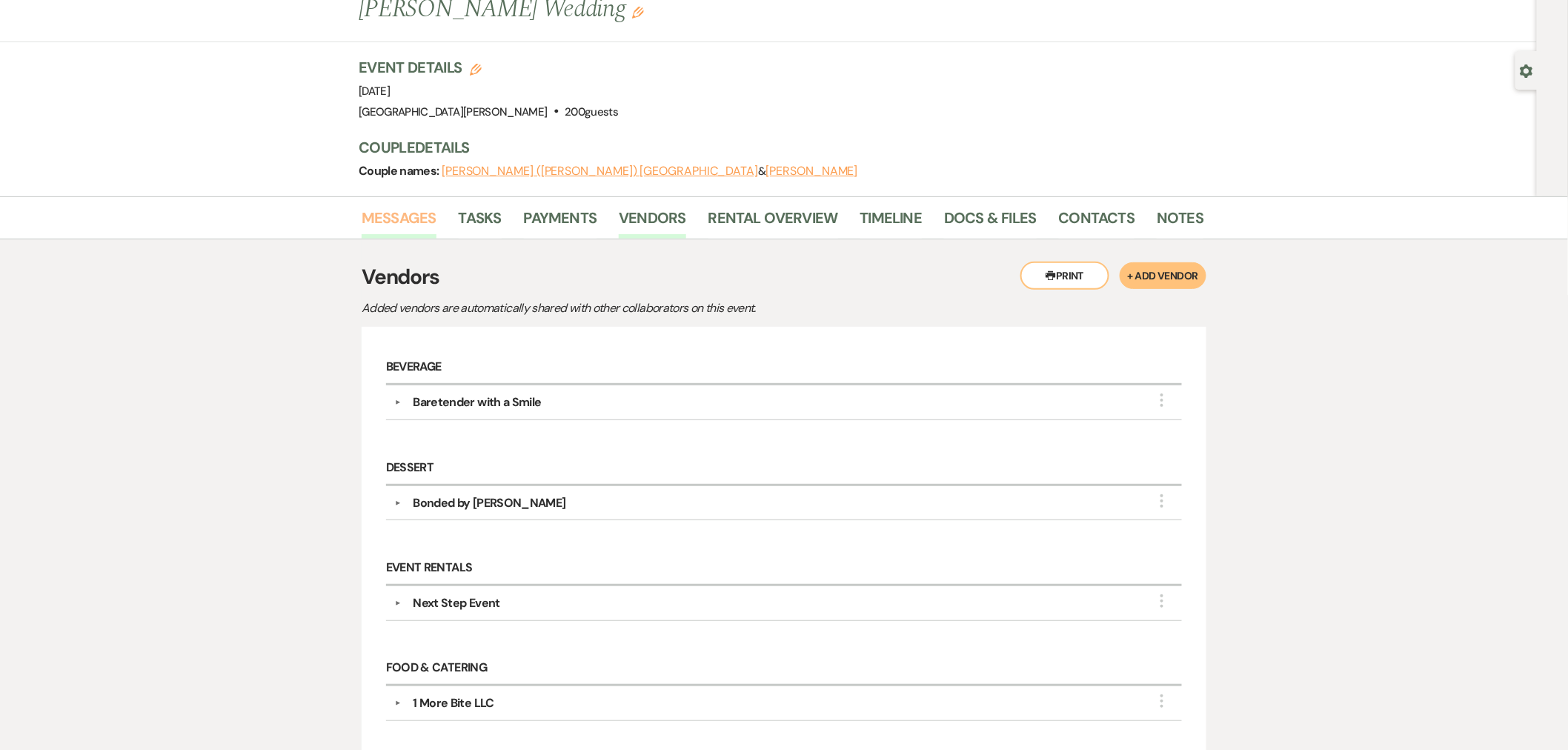
click at [425, 206] on link "Messages" at bounding box center [399, 222] width 75 height 32
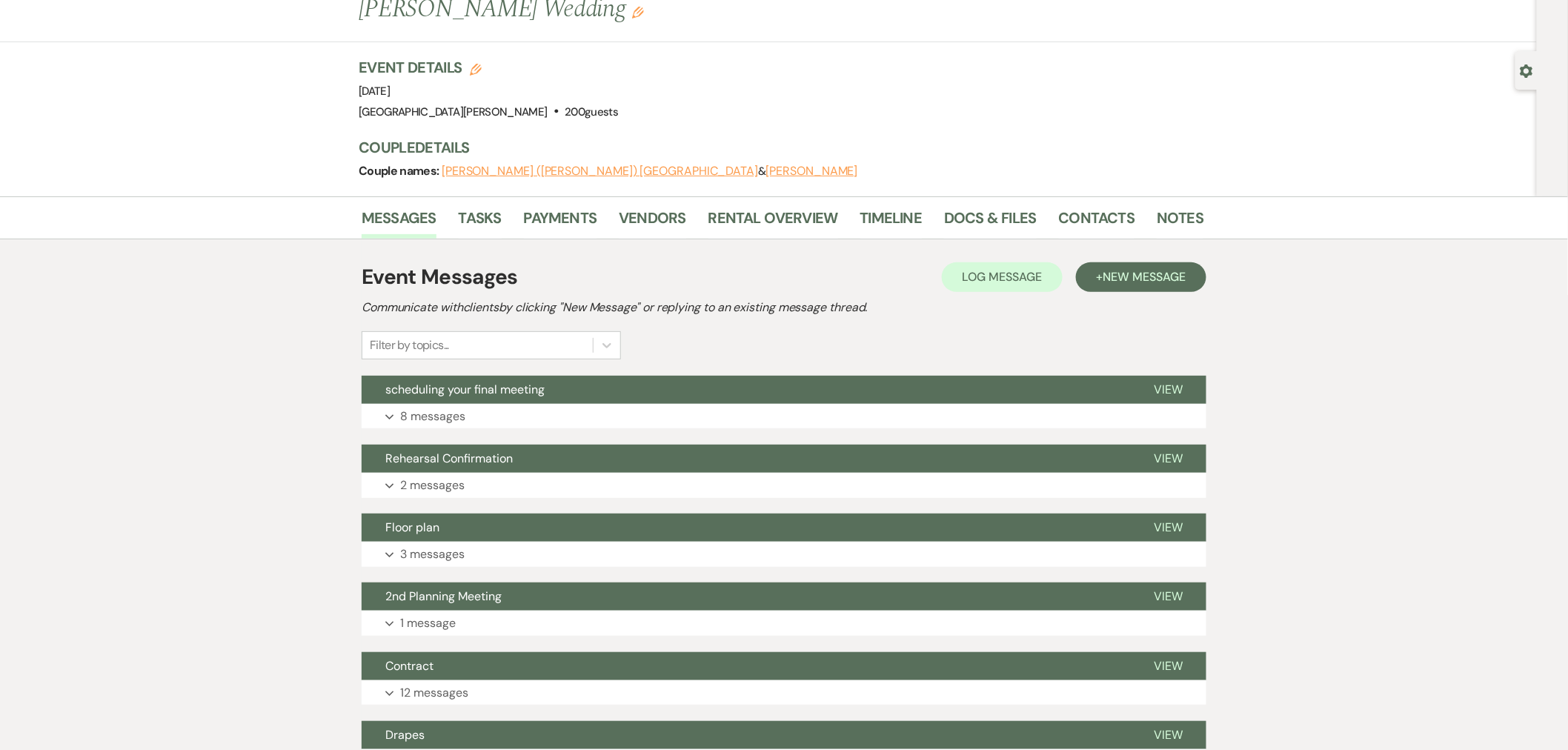
drag, startPoint x: 1149, startPoint y: 185, endPoint x: 1149, endPoint y: 192, distance: 7.0
click at [1149, 203] on li "Contacts" at bounding box center [1108, 221] width 98 height 36
click at [1157, 206] on link "Notes" at bounding box center [1180, 222] width 46 height 32
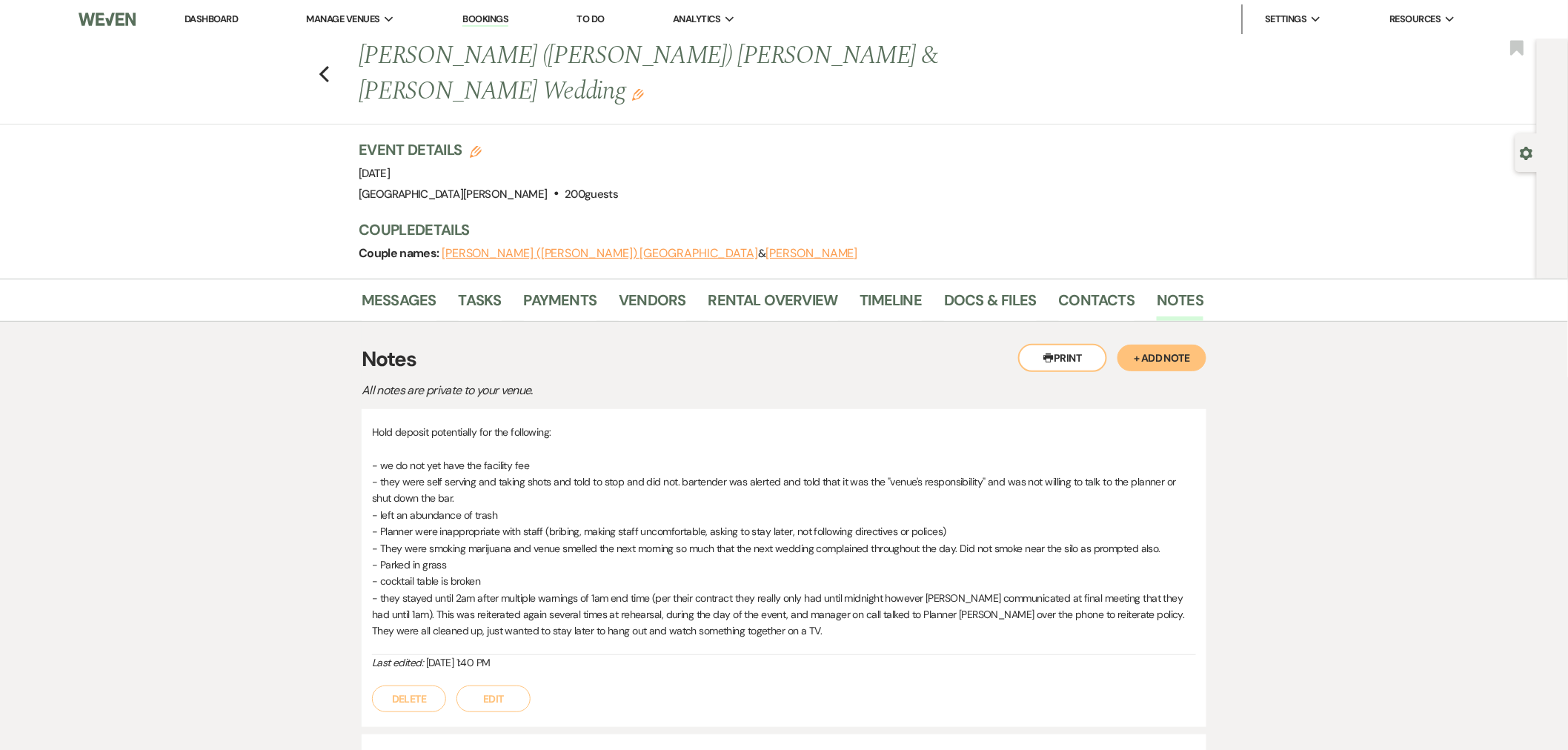
click at [509, 686] on button "Edit" at bounding box center [493, 699] width 74 height 27
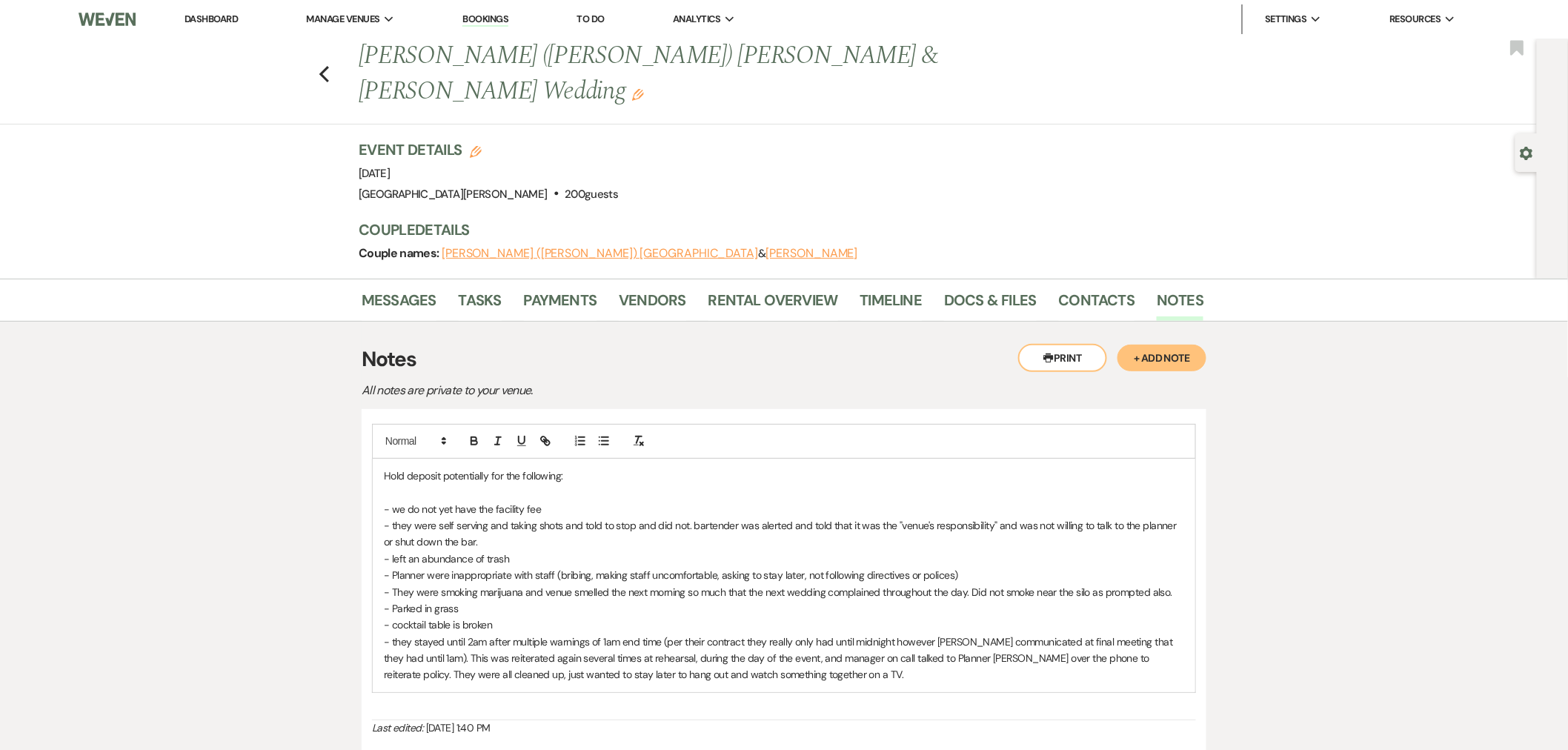
click at [496, 517] on p "- they were self serving and taking shots and told to stop and did not. bartend…" at bounding box center [783, 533] width 800 height 33
click at [565, 517] on p "- they were self serving and taking shots and told to stop and did not. bartend…" at bounding box center [783, 533] width 800 height 33
drag, startPoint x: 881, startPoint y: 505, endPoint x: 469, endPoint y: 507, distance: 412.0
click at [469, 517] on p "- they were self serving and taking shots and told to stop and did not. bartend…" at bounding box center [783, 533] width 800 height 33
click at [445, 517] on p "- they were self serving and taking shots and told to stop and did not. bartend…" at bounding box center [783, 533] width 800 height 33
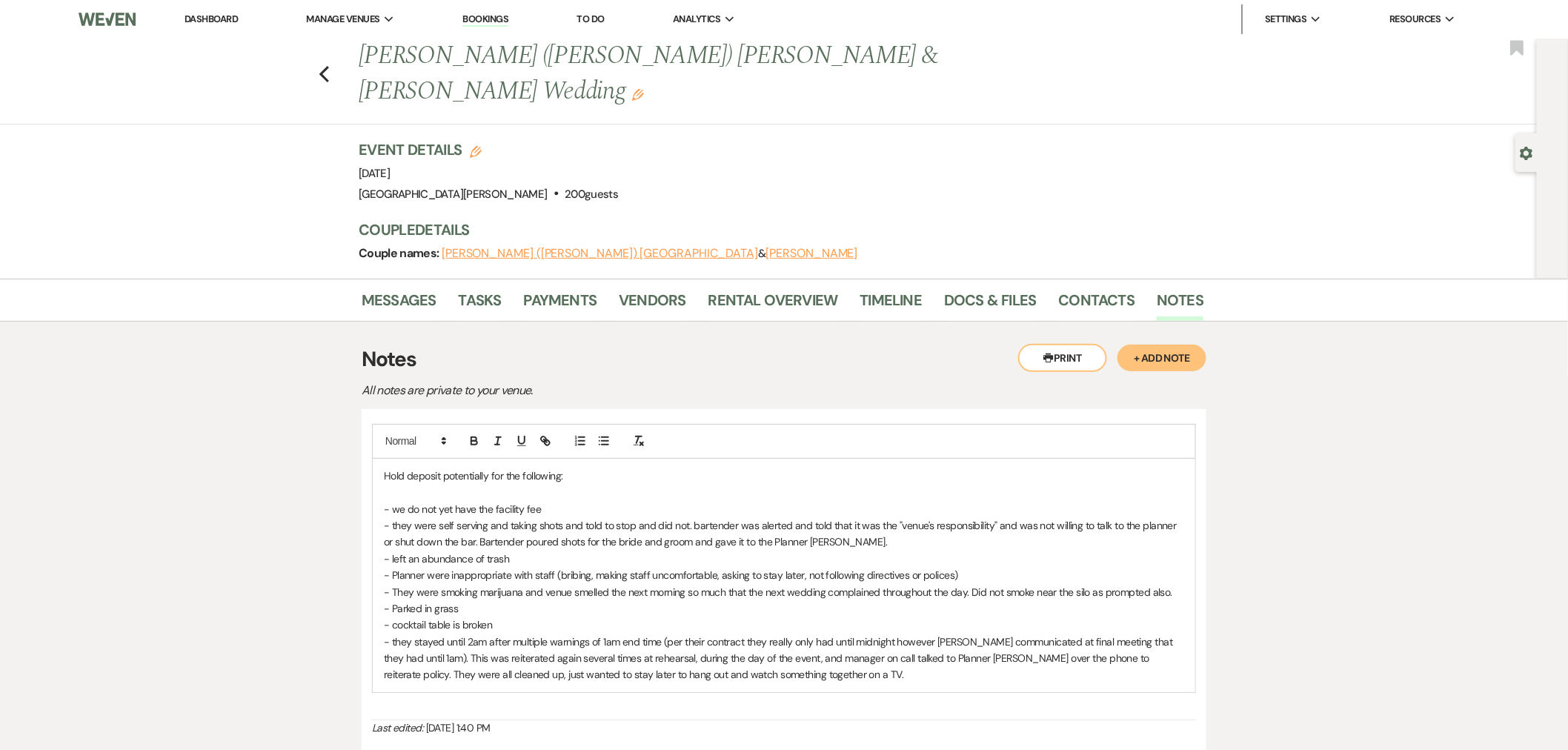
click at [573, 517] on p "- they were self serving and taking shots and told to stop and did not. bartend…" at bounding box center [783, 533] width 800 height 33
click at [835, 517] on p "- they were self serving and taking shots and told to stop and did not. bartend…" at bounding box center [783, 533] width 800 height 33
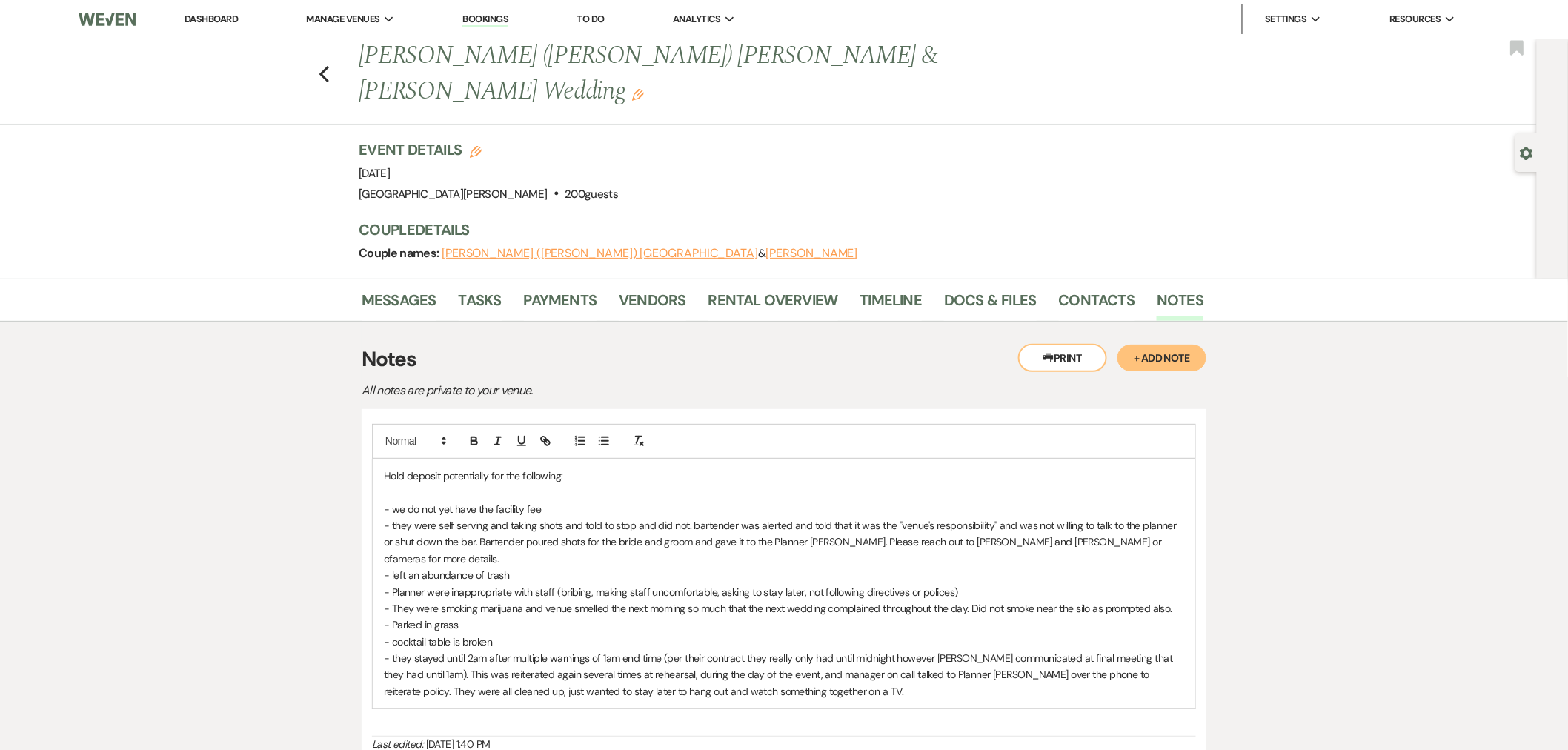
click at [1011, 517] on p "- they were self serving and taking shots and told to stop and did not. bartend…" at bounding box center [783, 542] width 800 height 50
click at [1167, 517] on p "- they were self serving and taking shots and told to stop and did not. bartend…" at bounding box center [783, 542] width 800 height 50
click at [589, 584] on p "- Planner were inappropriate with staff (bribing, making staff uncomfortable, a…" at bounding box center [783, 592] width 800 height 16
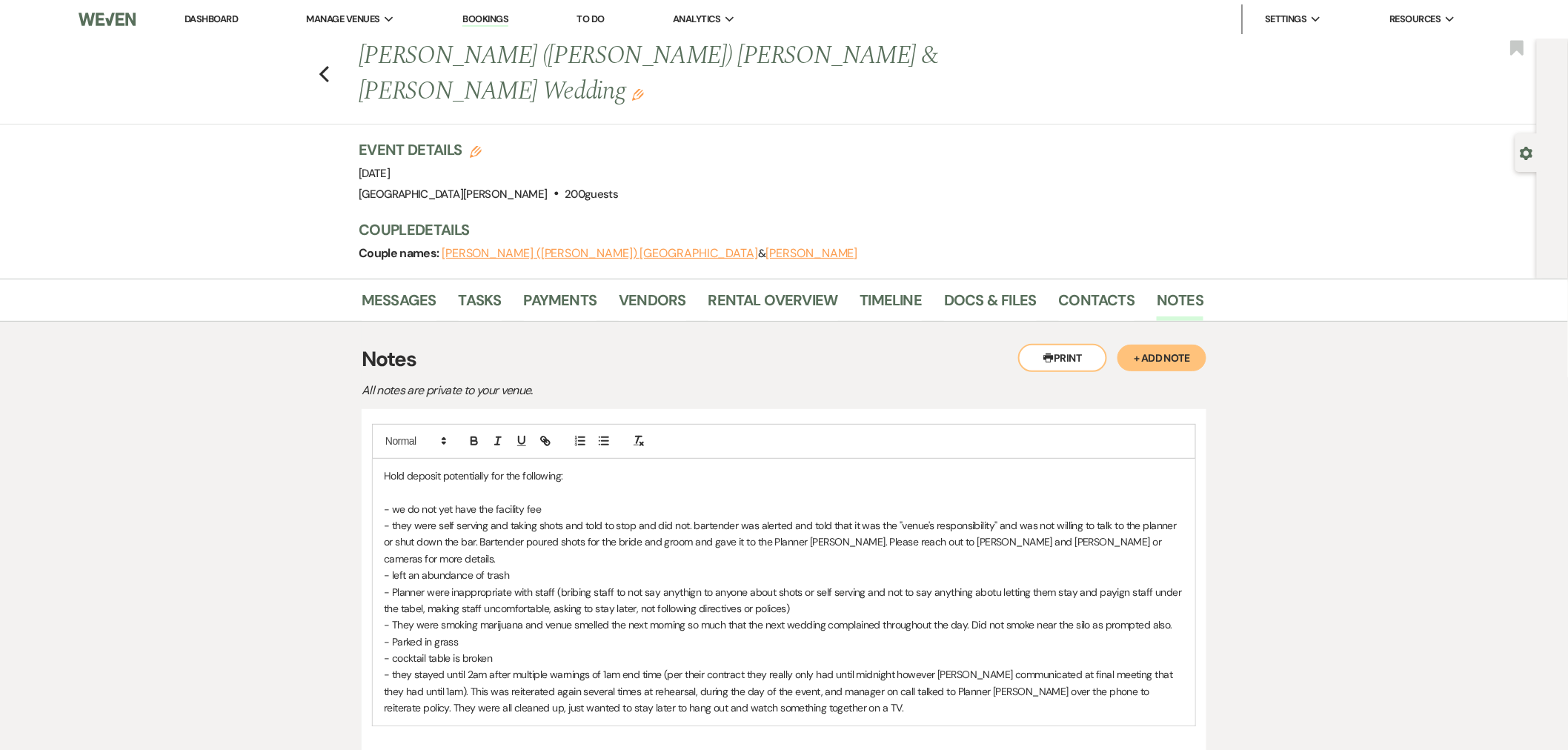
click at [689, 584] on p "- Planner were inappropriate with staff (bribing staff to not say anythign to a…" at bounding box center [783, 600] width 800 height 33
click at [981, 584] on p "- Planner were inappropriate with staff (bribing staff to not say anything to a…" at bounding box center [783, 600] width 800 height 33
click at [1108, 584] on p "- Planner were inappropriate with staff (bribing staff to not say anything to a…" at bounding box center [783, 600] width 800 height 33
click at [413, 584] on p "- Planner were inappropriate with staff (bribing staff to not say anything to a…" at bounding box center [783, 600] width 800 height 33
click at [822, 517] on p "- they were self serving and taking shots and told to stop and did not. bartend…" at bounding box center [783, 542] width 800 height 50
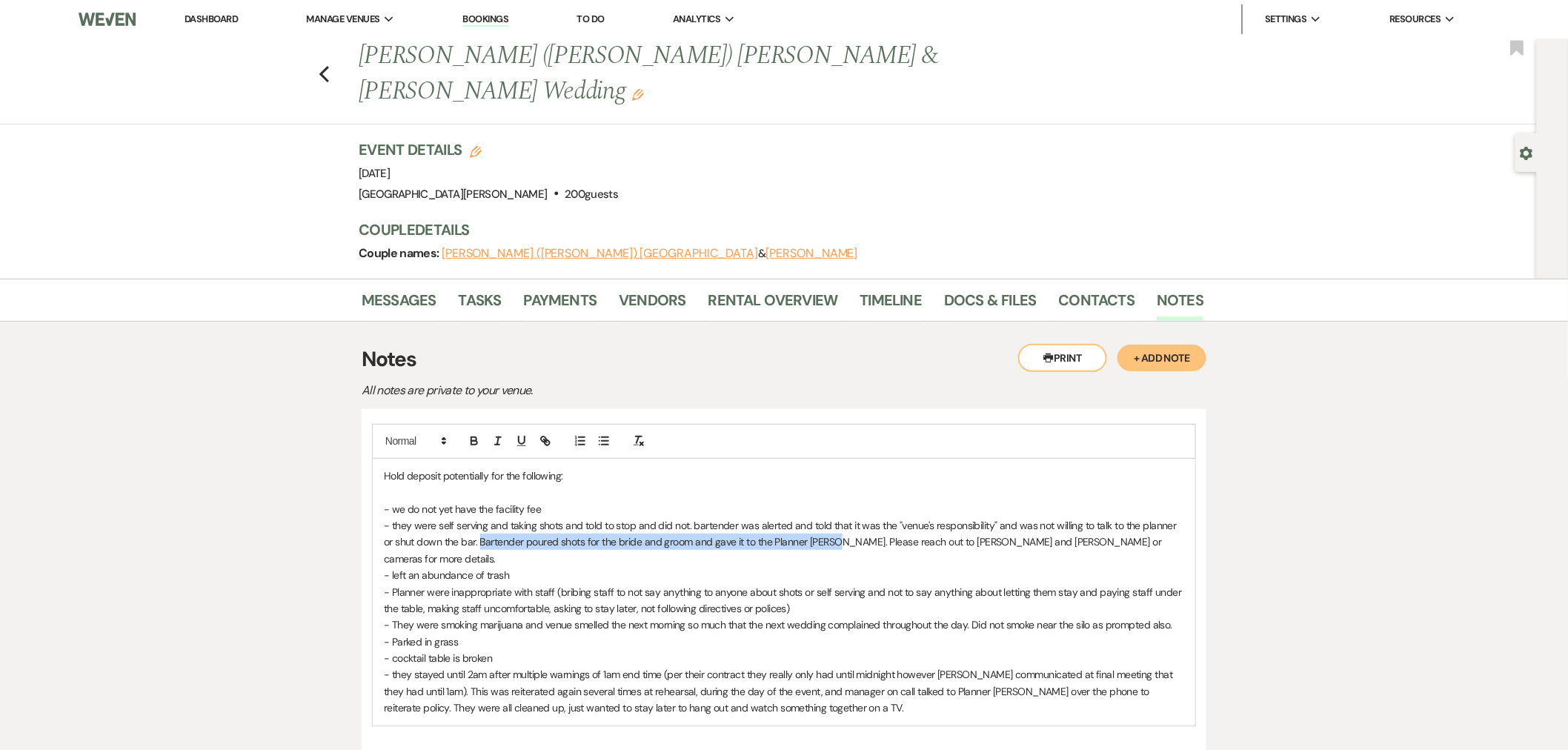
drag, startPoint x: 824, startPoint y: 508, endPoint x: 469, endPoint y: 504, distance: 355.0
click at [469, 517] on p "- they were self serving and taking shots and told to stop and did not. bartend…" at bounding box center [783, 542] width 800 height 50
click at [493, 517] on p "- they were self serving and taking shots and told to stop and did not. bartend…" at bounding box center [783, 542] width 800 height 50
click at [535, 517] on p "- they were self serving and taking shots and told to stop and did not. bartend…" at bounding box center [783, 542] width 800 height 50
click at [471, 517] on p "- they were self serving and taking shots and told to stop and did not. bartend…" at bounding box center [783, 542] width 800 height 50
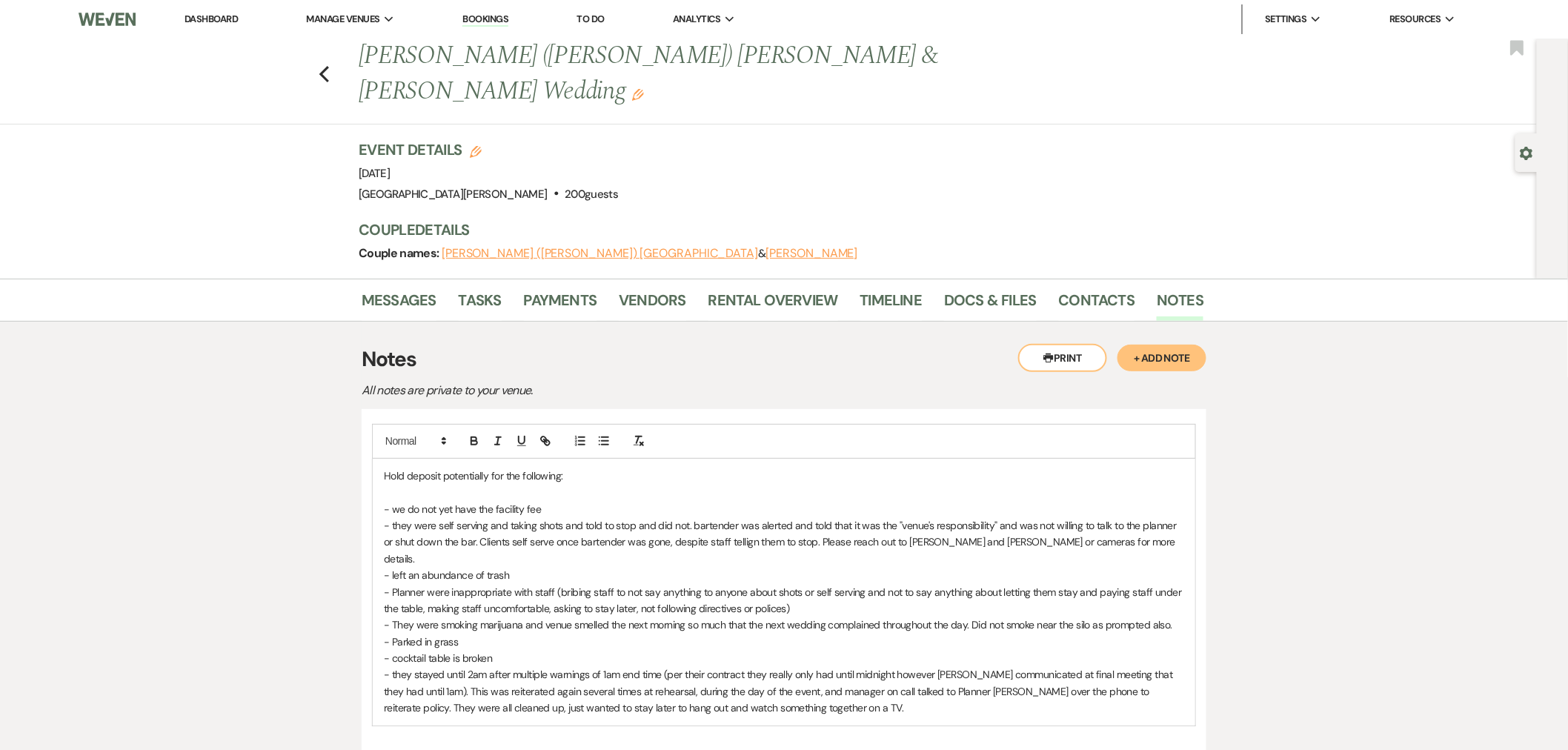
click at [539, 517] on p "- they were self serving and taking shots and told to stop and did not. bartend…" at bounding box center [783, 542] width 800 height 50
click at [736, 517] on p "- they were self serving and taking shots and told to stop and did not. bartend…" at bounding box center [783, 542] width 800 height 50
click at [816, 517] on p "- they were self serving and taking shots and told to stop and did not. bartend…" at bounding box center [783, 542] width 800 height 50
click at [962, 517] on p "- they were self serving and taking shots and told to stop and did not. bartend…" at bounding box center [783, 542] width 800 height 50
click at [655, 523] on p "- they were self serving and taking shots and told to stop and did not. bartend…" at bounding box center [783, 542] width 800 height 50
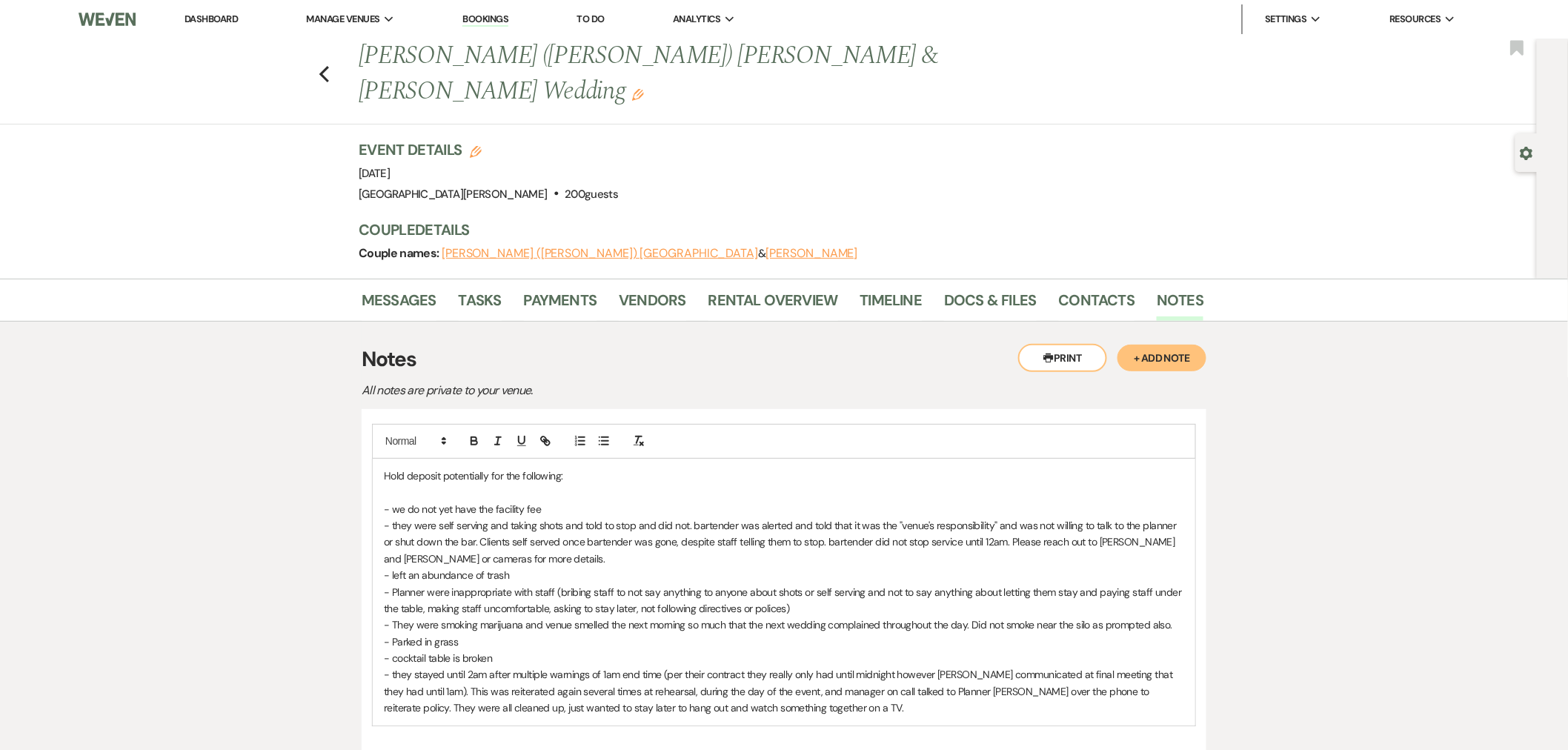
click at [576, 634] on p "- Parked in grass" at bounding box center [783, 642] width 800 height 16
click at [1119, 666] on p "- they stayed until 2am after multiple warnings of 1am end time (per their cont…" at bounding box center [783, 691] width 800 height 50
click at [824, 680] on p "- they stayed until 2am after multiple warnings of 1am end time (per their cont…" at bounding box center [783, 691] width 800 height 50
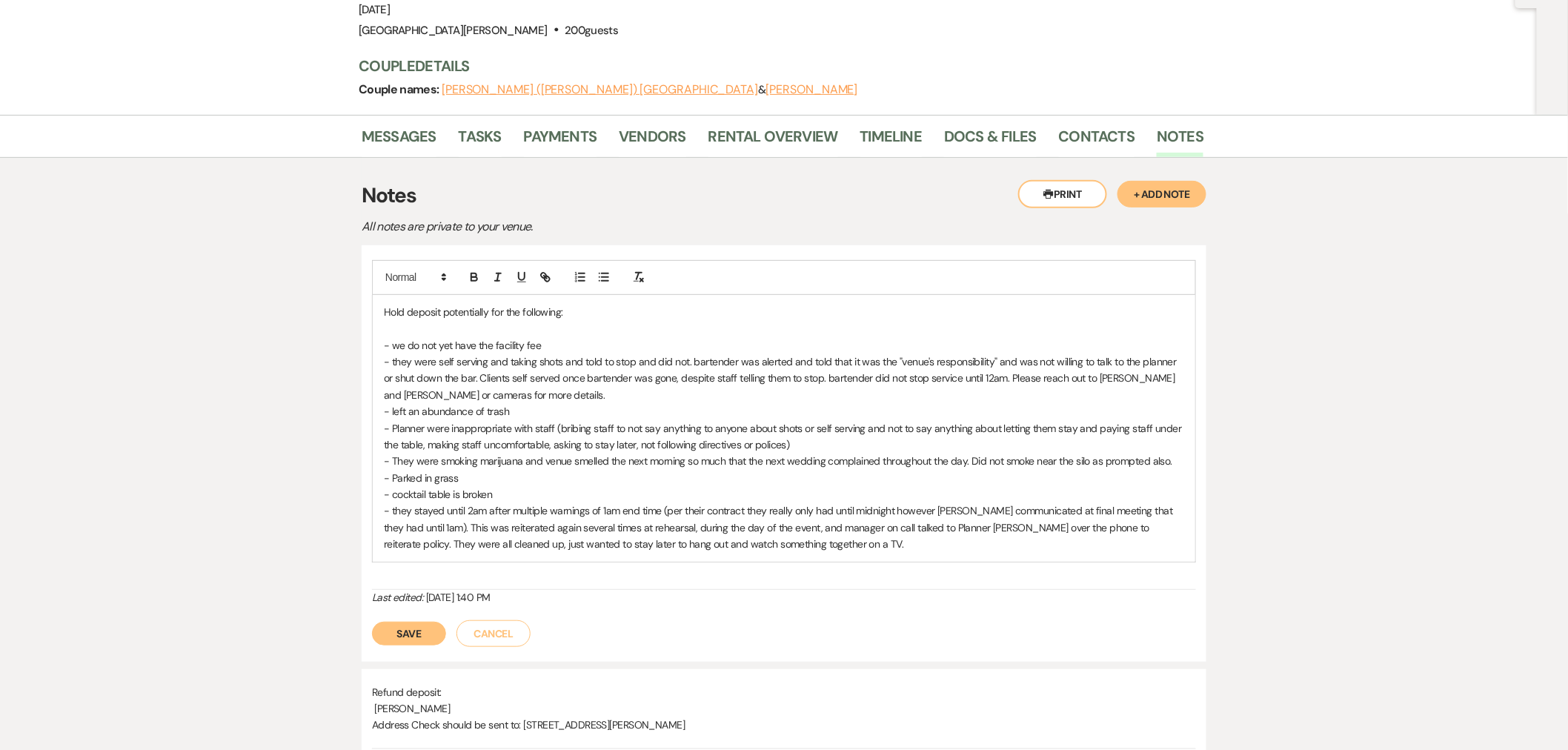
scroll to position [164, 0]
click at [580, 303] on p "Hold deposit potentially for the following:" at bounding box center [783, 311] width 800 height 16
click at [560, 303] on p "Hold deposit potentially for the following:" at bounding box center [783, 311] width 800 height 16
click at [702, 353] on p "- they were self serving and taking shots and told to stop and did not. bartend…" at bounding box center [783, 378] width 800 height 50
click at [439, 621] on button "Save" at bounding box center [409, 633] width 74 height 24
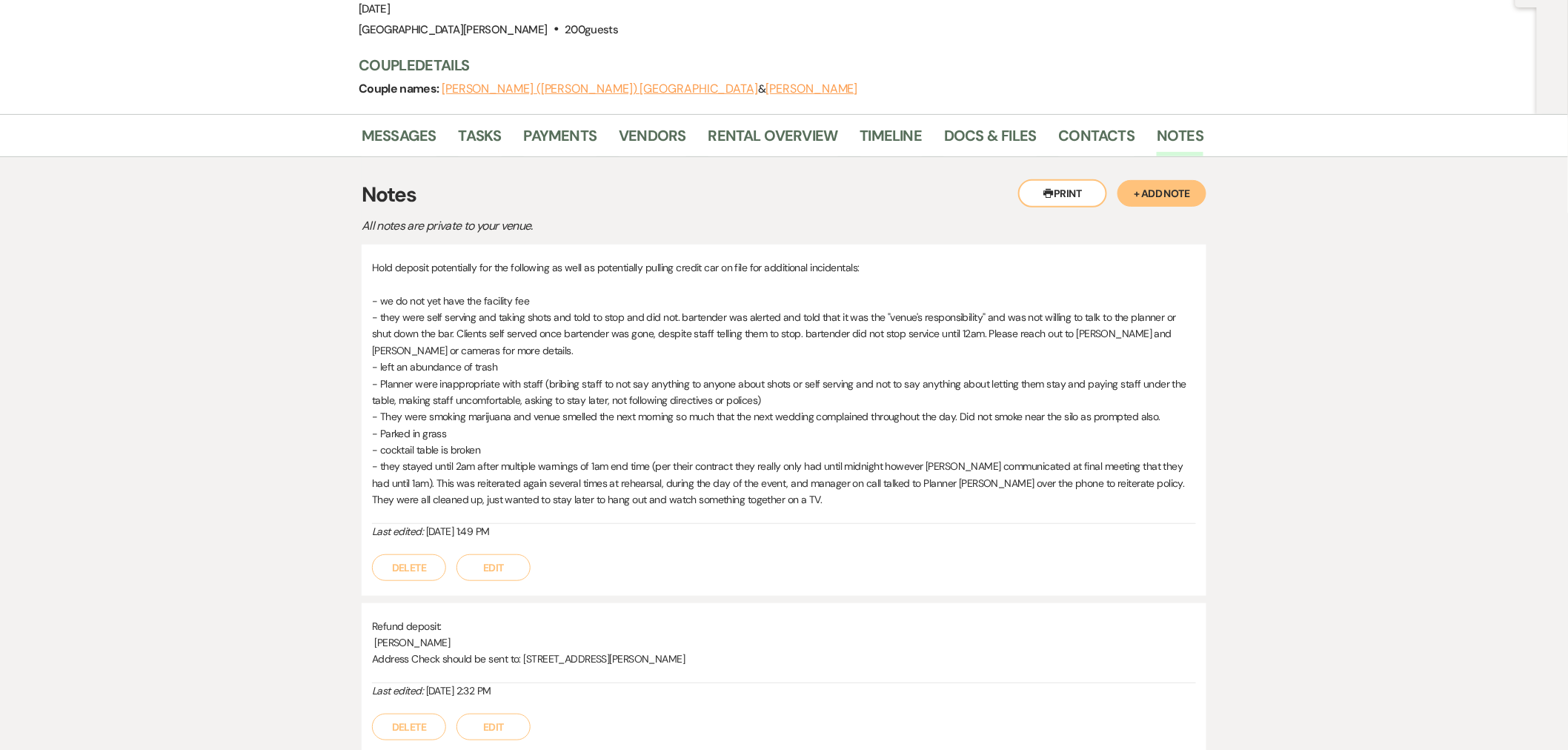
click at [498, 554] on button "Edit" at bounding box center [493, 568] width 74 height 27
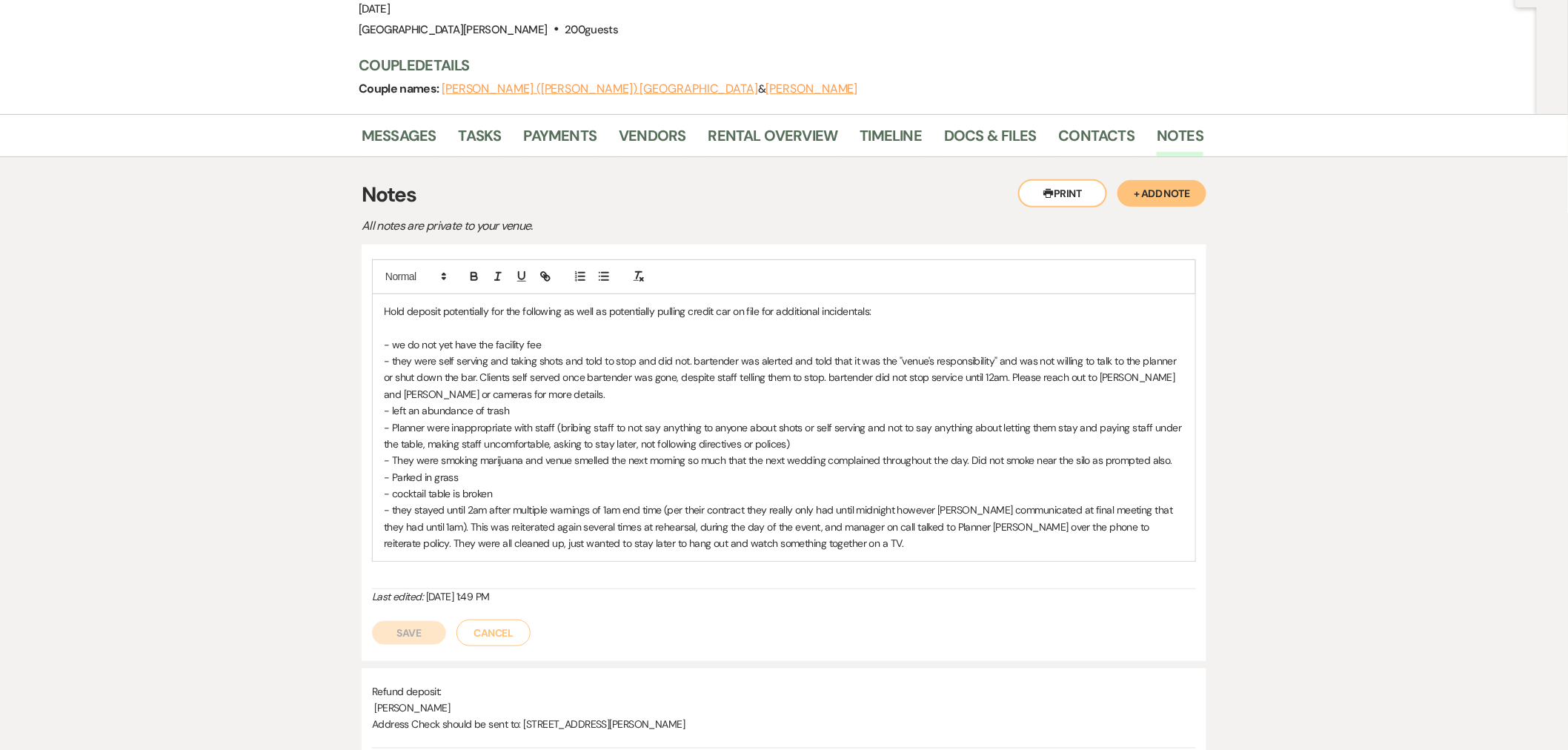
click at [729, 303] on p "Hold deposit potentially for the following as well as potentially pulling credi…" at bounding box center [783, 311] width 800 height 16
click at [396, 621] on button "Save" at bounding box center [409, 633] width 74 height 24
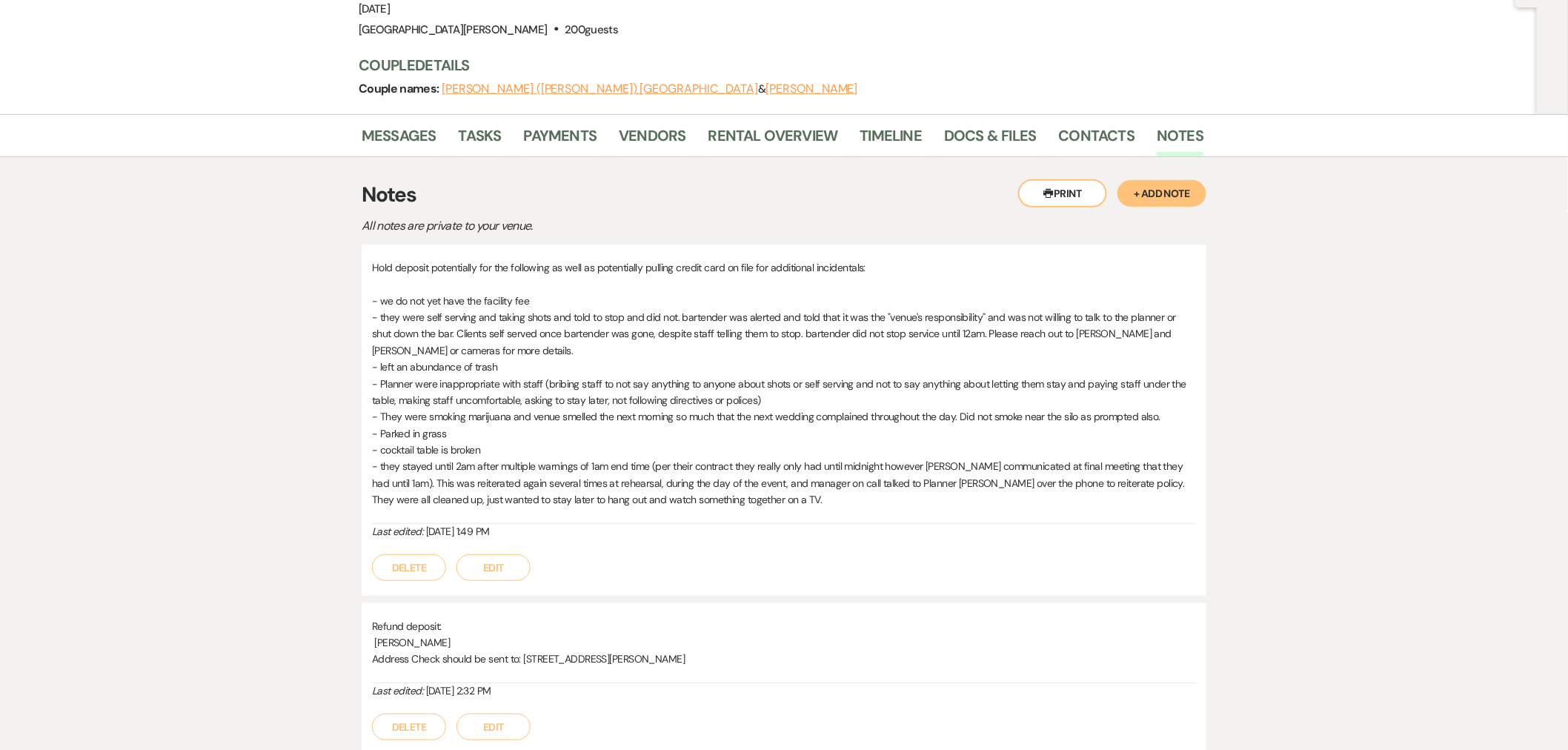
click at [474, 554] on button "Edit" at bounding box center [493, 568] width 74 height 27
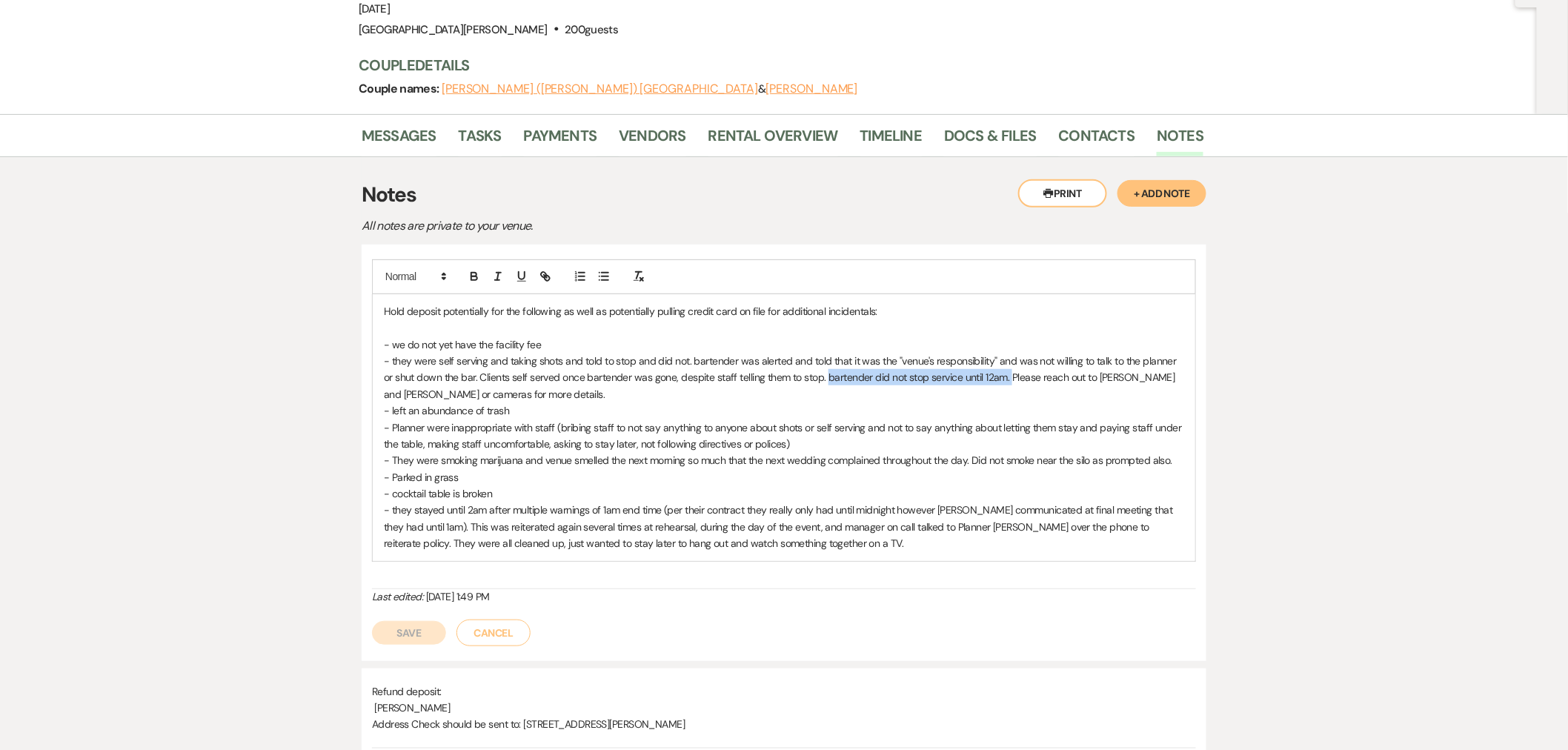
drag, startPoint x: 998, startPoint y: 343, endPoint x: 814, endPoint y: 343, distance: 184.0
click at [814, 353] on p "- they were self serving and taking shots and told to stop and did not. bartend…" at bounding box center [783, 378] width 800 height 50
click at [423, 621] on button "Save" at bounding box center [409, 633] width 74 height 24
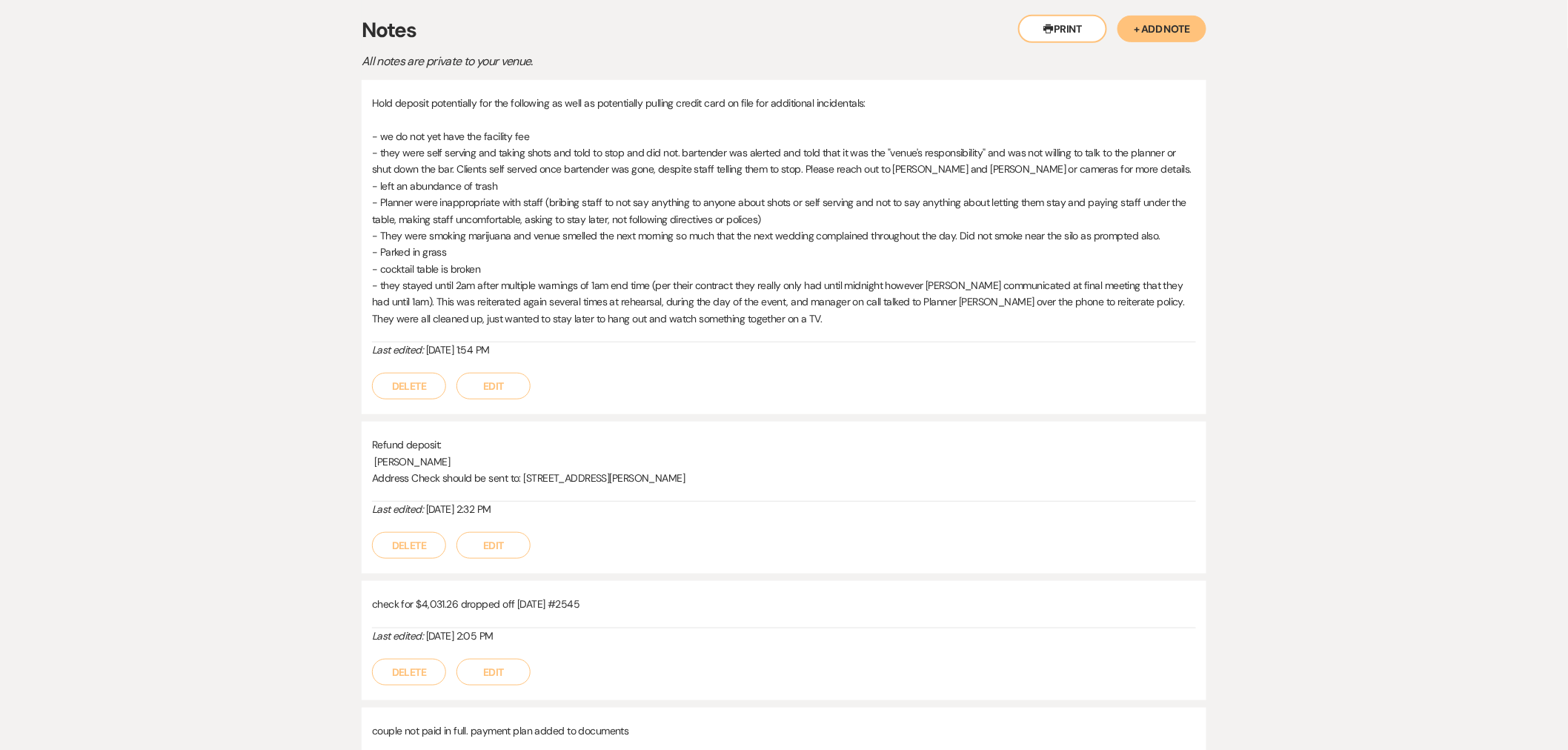
scroll to position [0, 0]
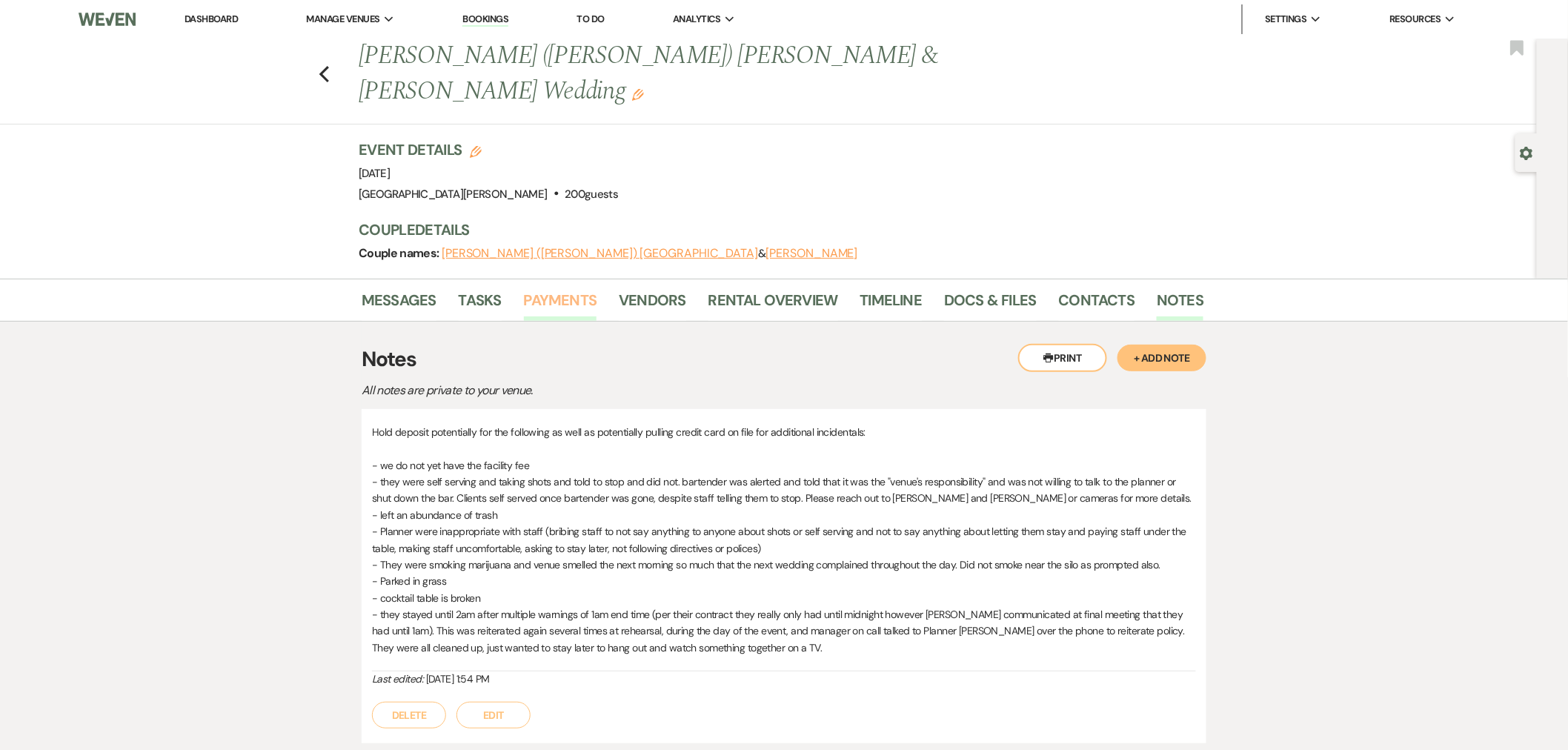
click at [574, 288] on link "Payments" at bounding box center [561, 304] width 73 height 32
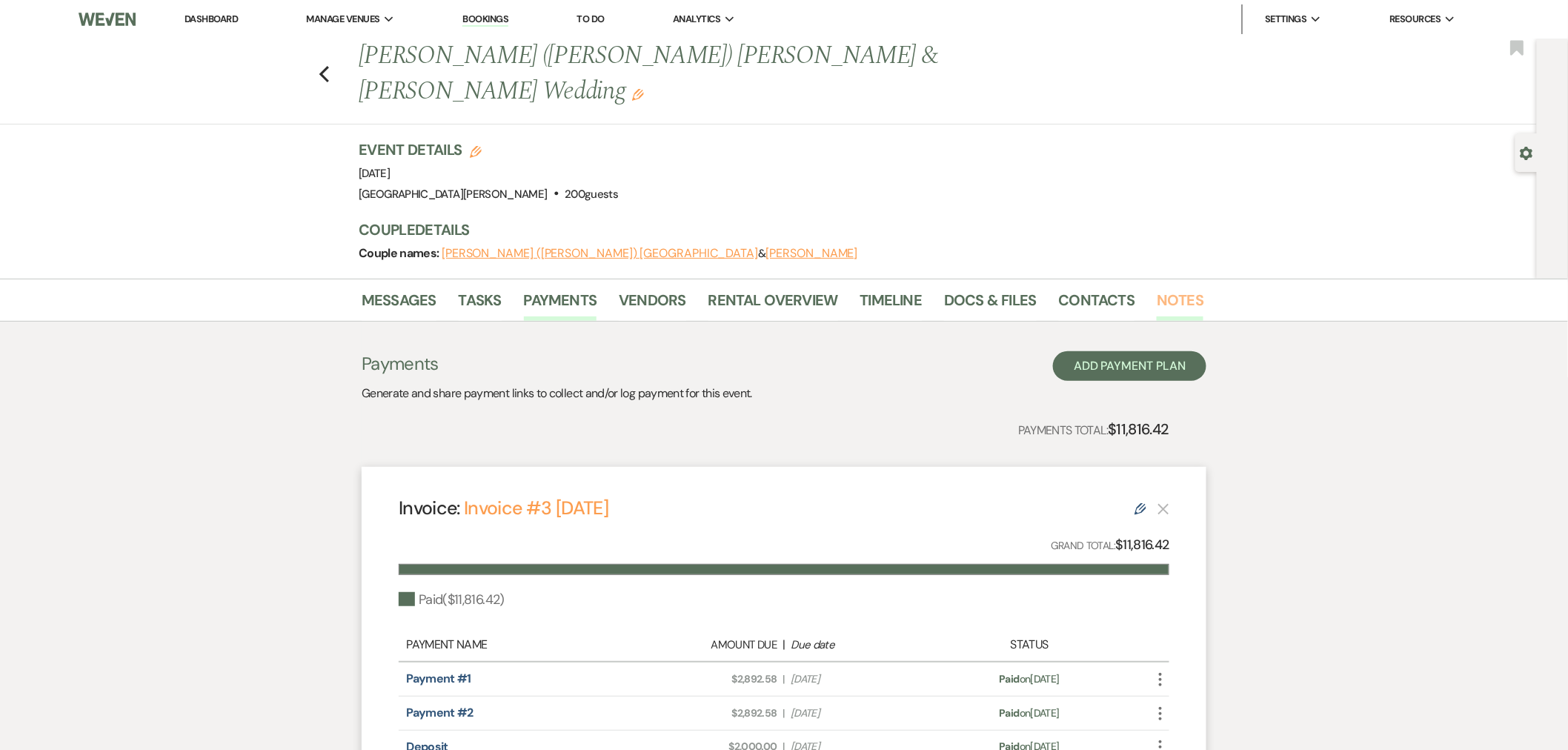
click at [1158, 288] on link "Notes" at bounding box center [1180, 304] width 46 height 32
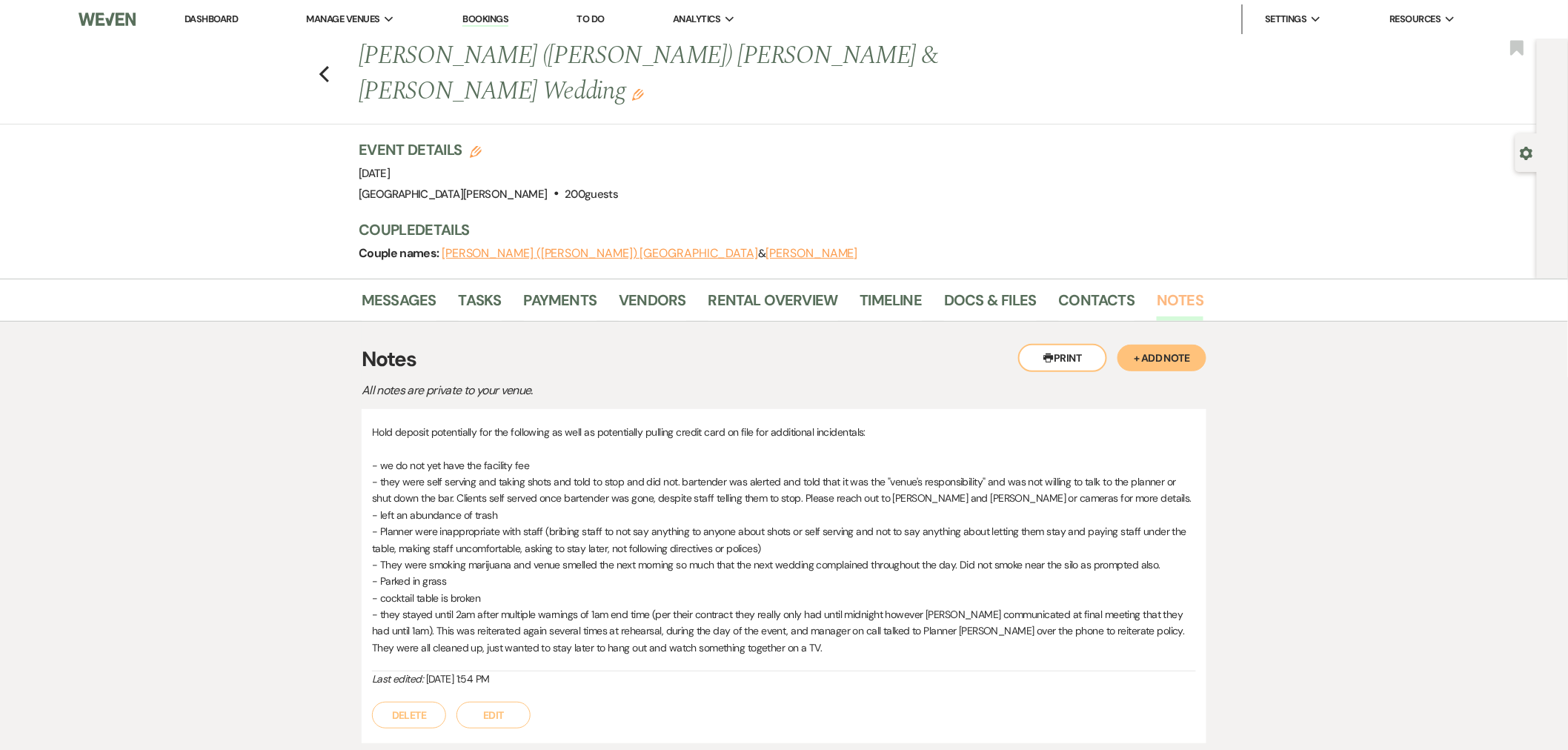
scroll to position [82, 0]
